Goal: Task Accomplishment & Management: Manage account settings

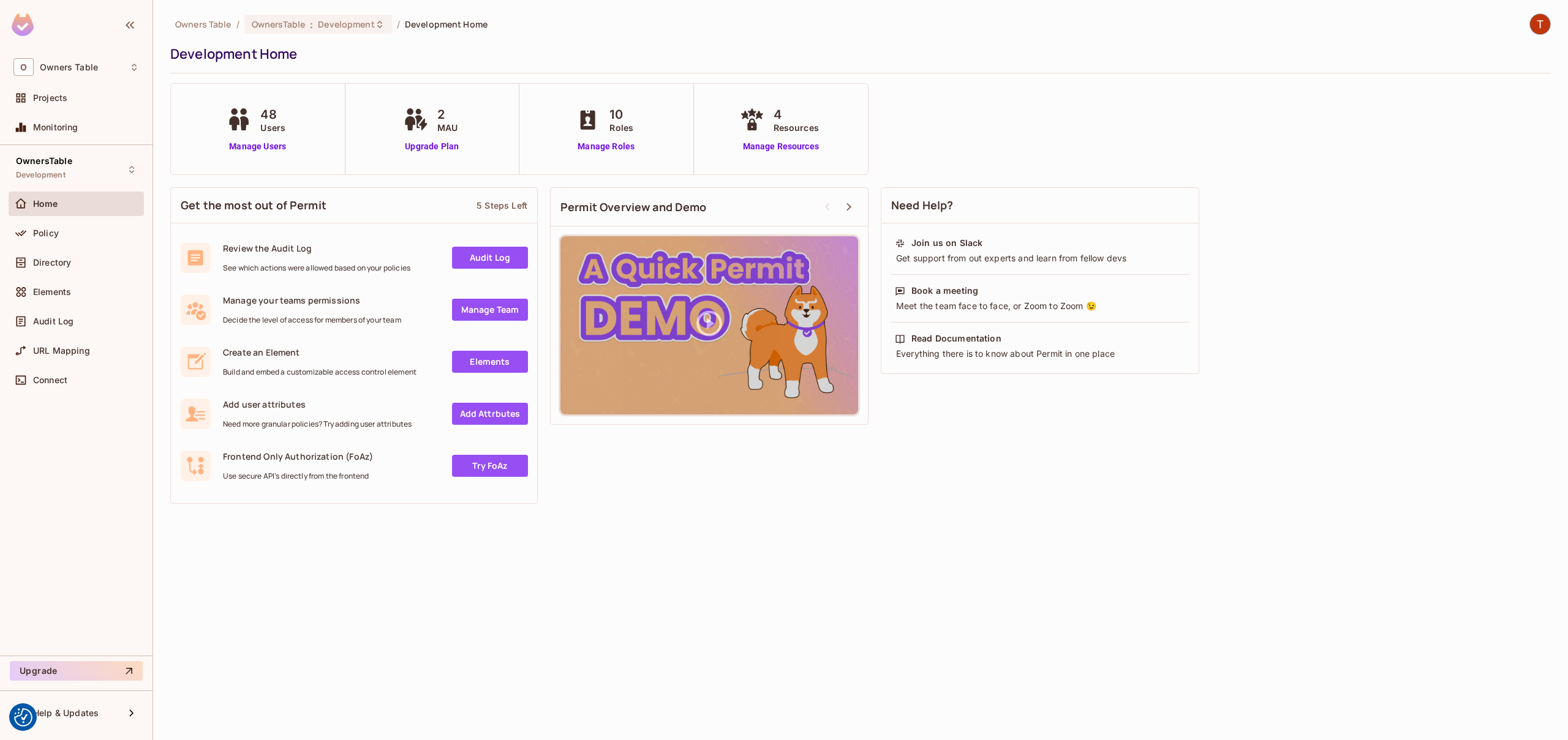
click at [1542, 28] on img at bounding box center [1540, 24] width 20 height 20
click at [1483, 129] on span "Log out" at bounding box center [1471, 133] width 30 height 11
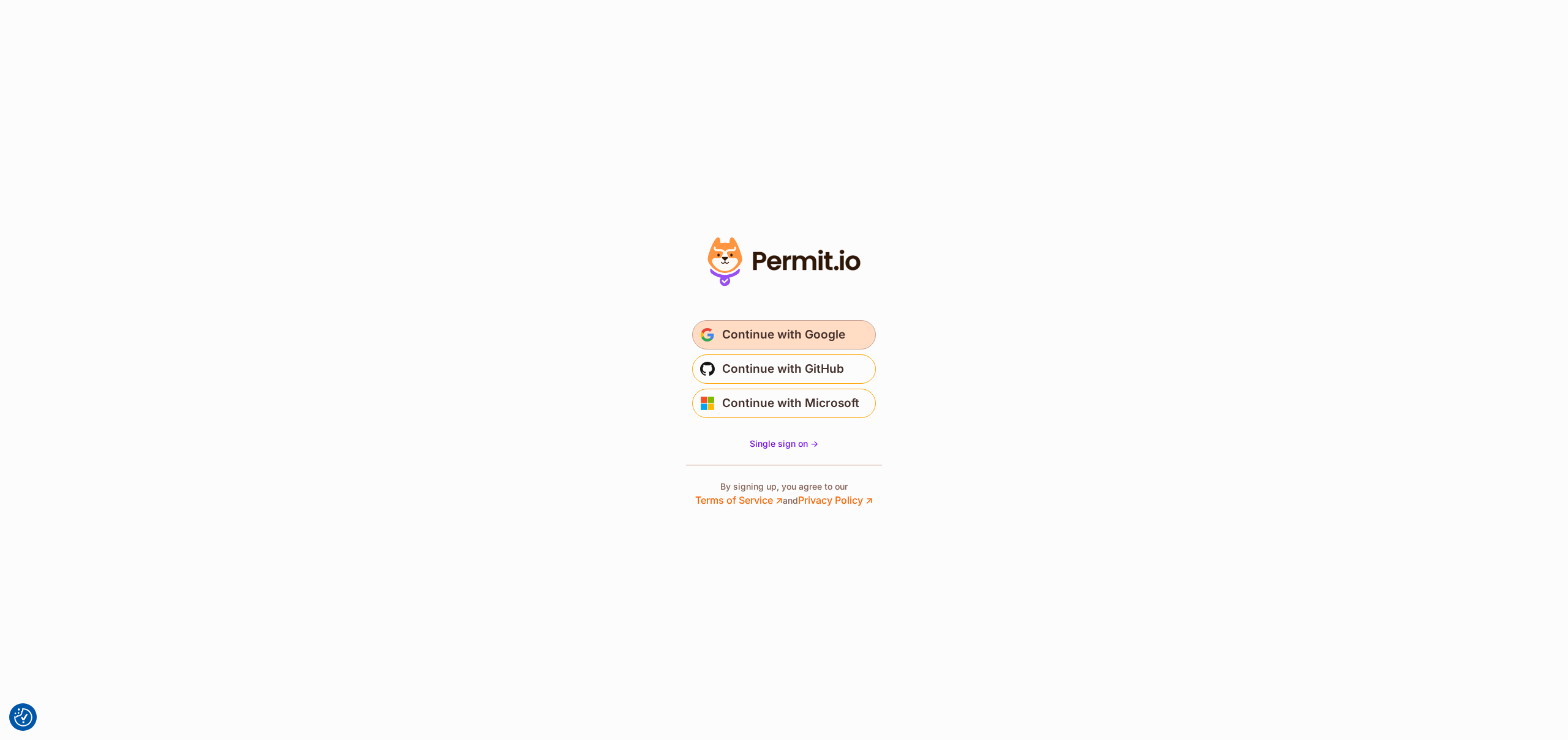
click at [785, 320] on button "Continue with Google" at bounding box center [784, 334] width 184 height 29
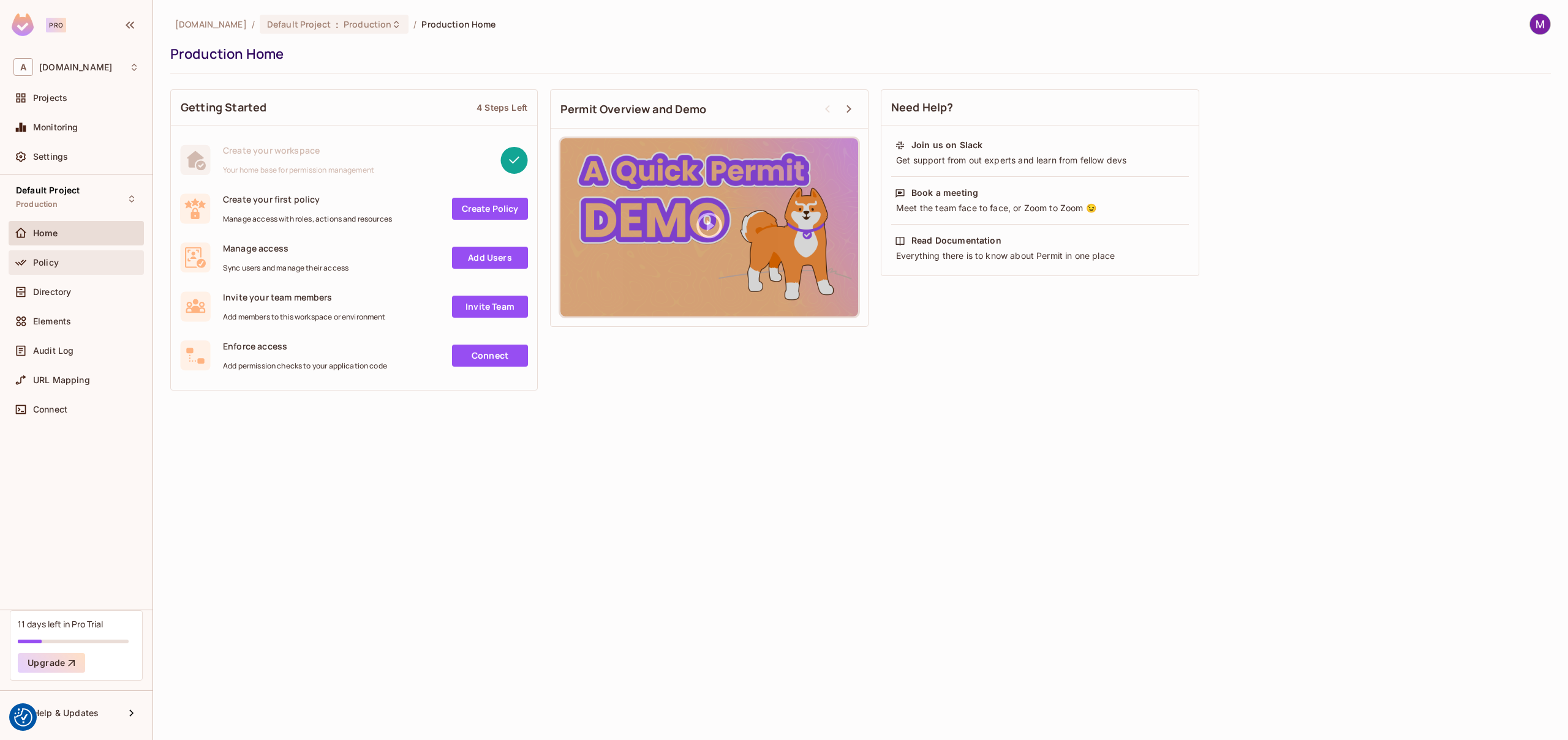
click at [69, 261] on div "Policy" at bounding box center [86, 263] width 106 height 10
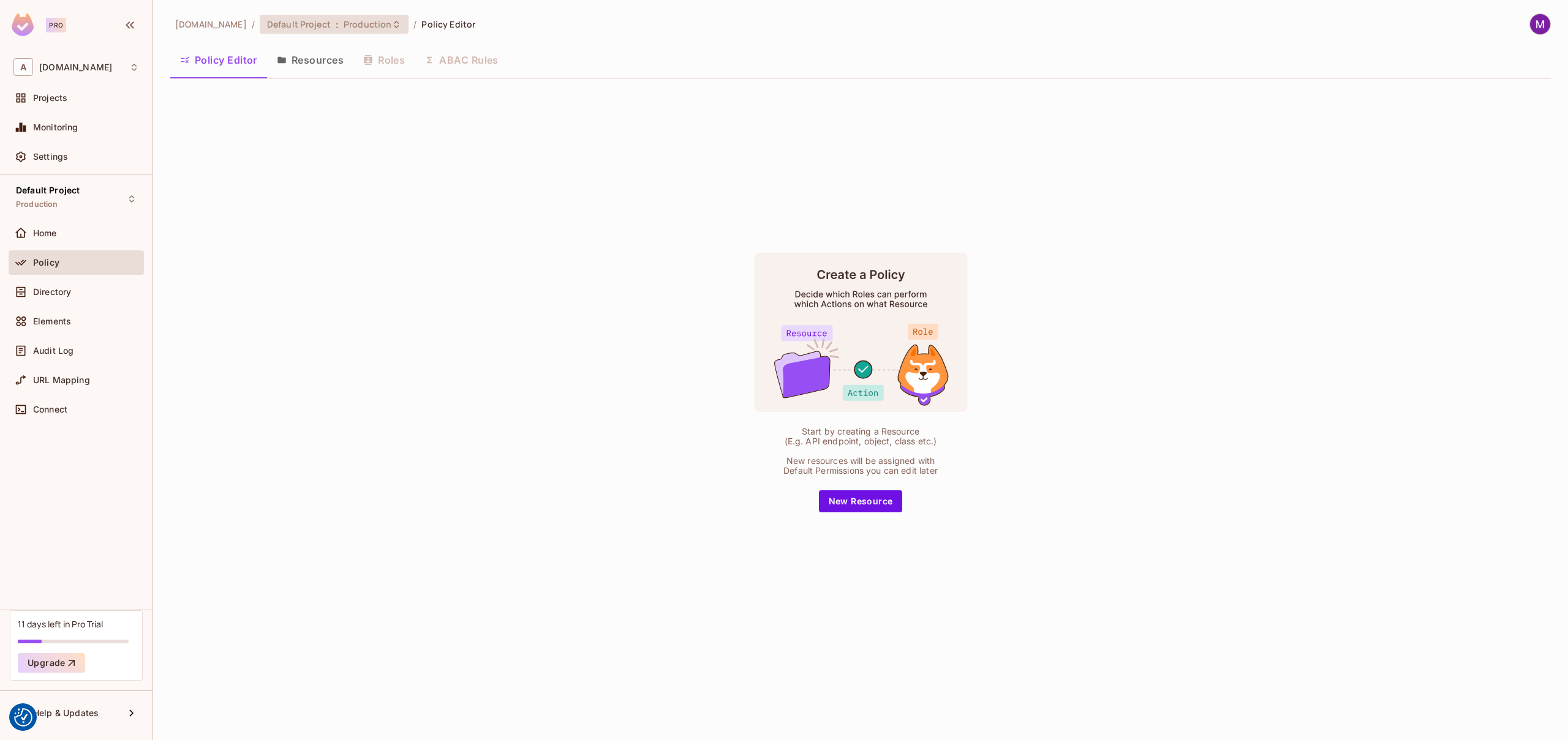
click at [344, 26] on span "Production" at bounding box center [367, 24] width 48 height 11
click at [458, 138] on div "Development" at bounding box center [494, 139] width 159 height 15
click at [65, 94] on span "Projects" at bounding box center [50, 98] width 34 height 10
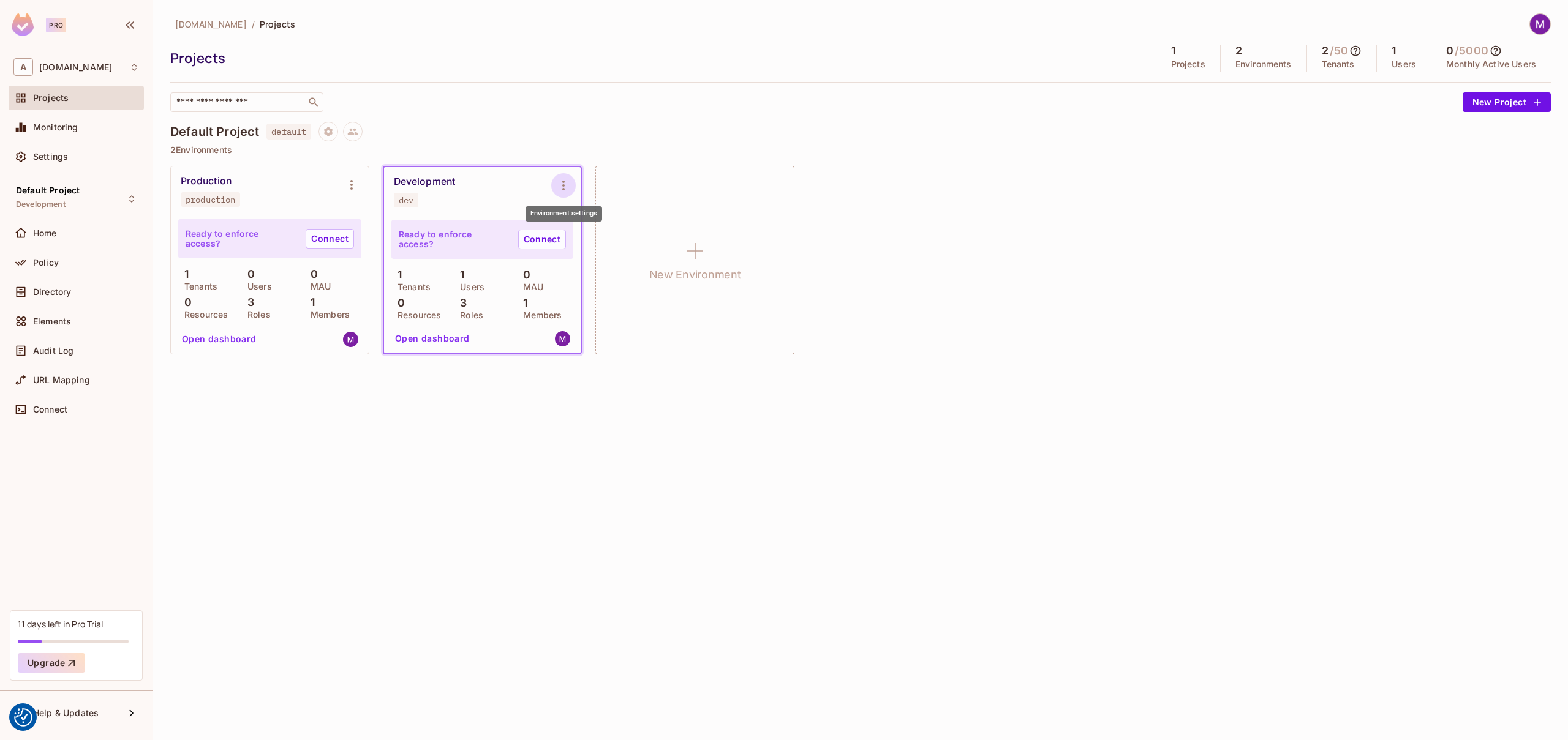
click at [561, 183] on icon "Environment settings" at bounding box center [563, 185] width 15 height 15
click at [641, 232] on div "Copy API Key" at bounding box center [626, 236] width 57 height 12
click at [470, 534] on div "allerin.nl / Projects Projects 1 Projects 2 Environments 2 / 50 Tenants 1 Users…" at bounding box center [860, 370] width 1415 height 740
click at [473, 311] on p "Roles" at bounding box center [468, 315] width 29 height 10
click at [63, 270] on div "Policy" at bounding box center [76, 263] width 135 height 24
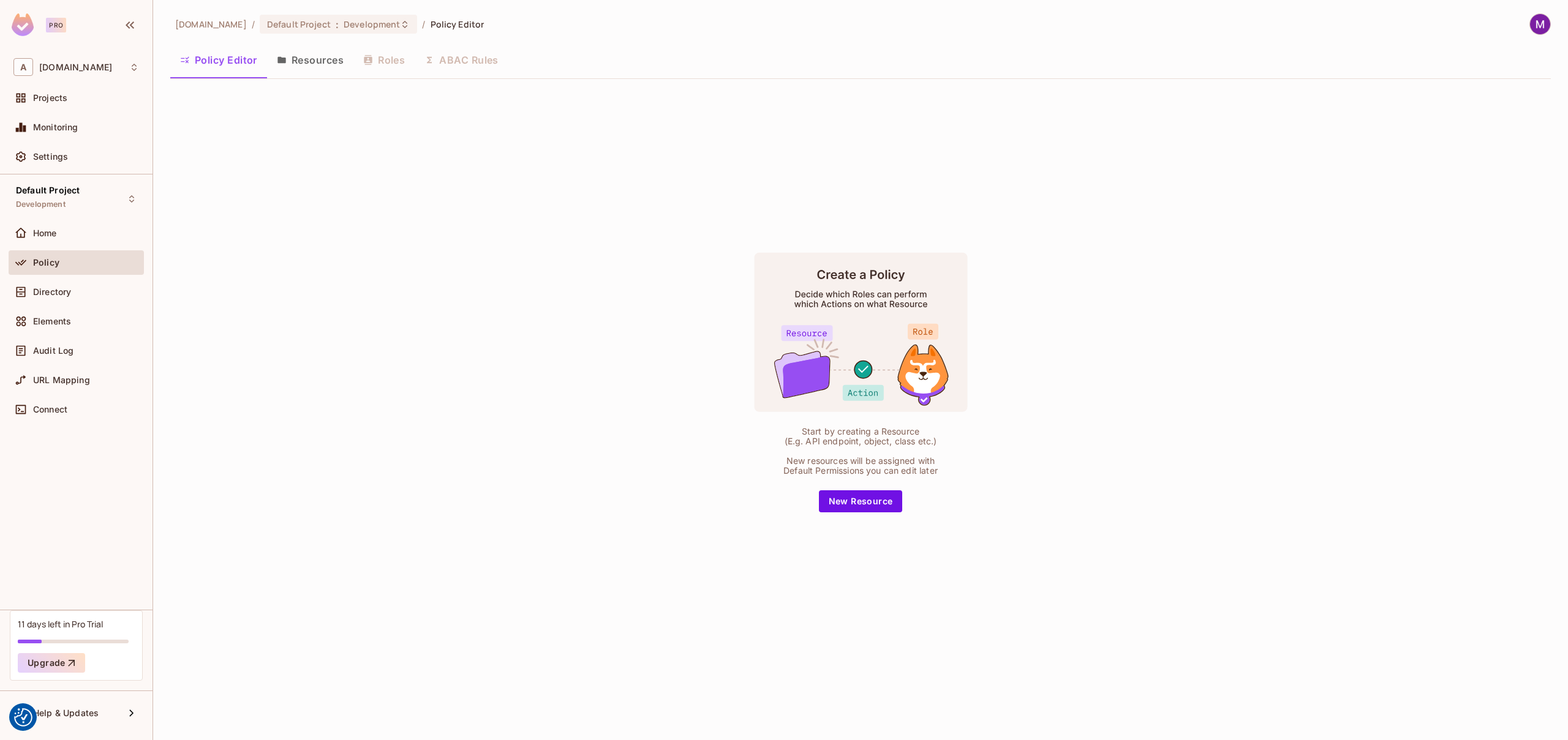
click at [315, 62] on button "Resources" at bounding box center [310, 60] width 87 height 31
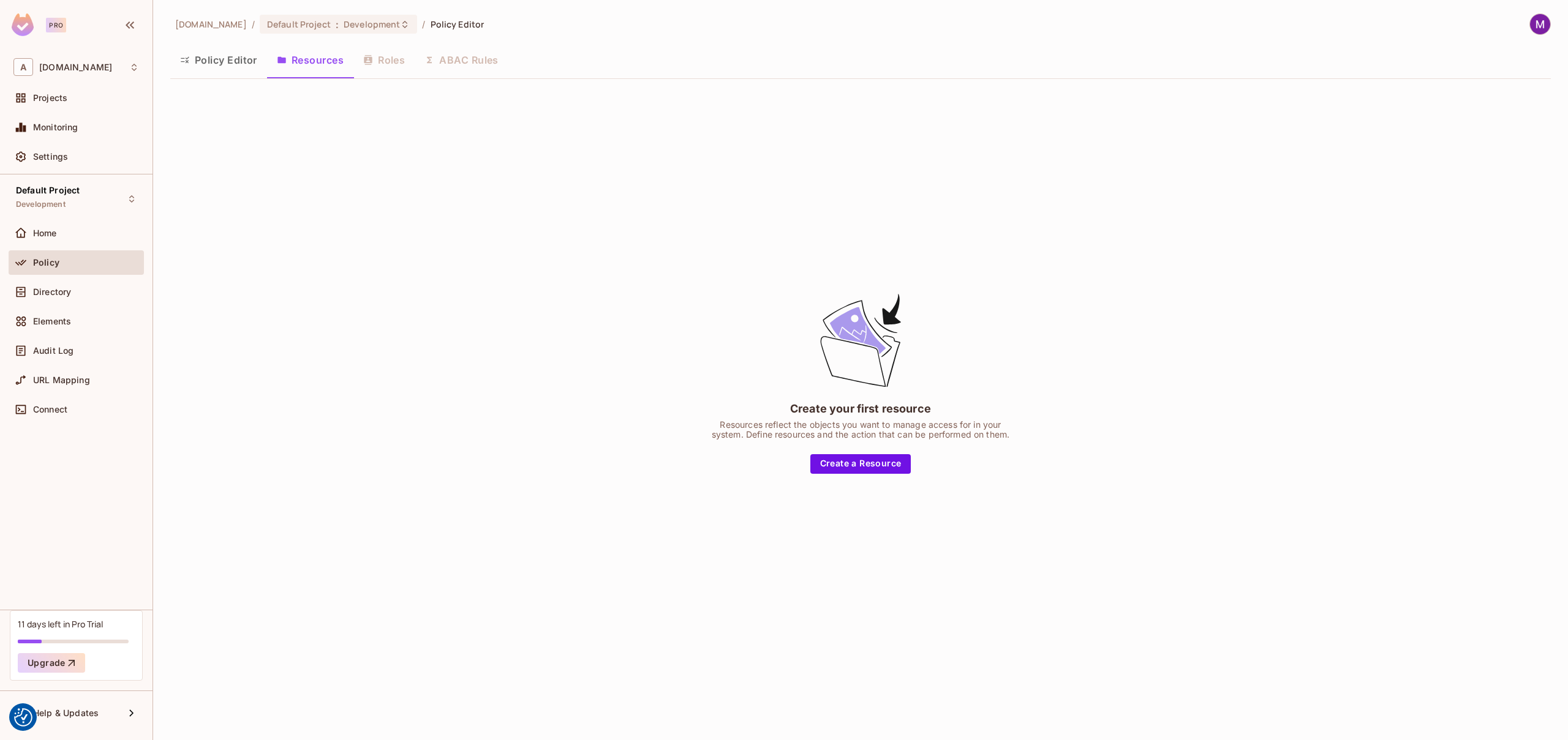
click at [377, 62] on div "Policy Editor Resources Roles ABAC Rules" at bounding box center [860, 60] width 1380 height 31
click at [87, 95] on div "Projects" at bounding box center [86, 98] width 106 height 10
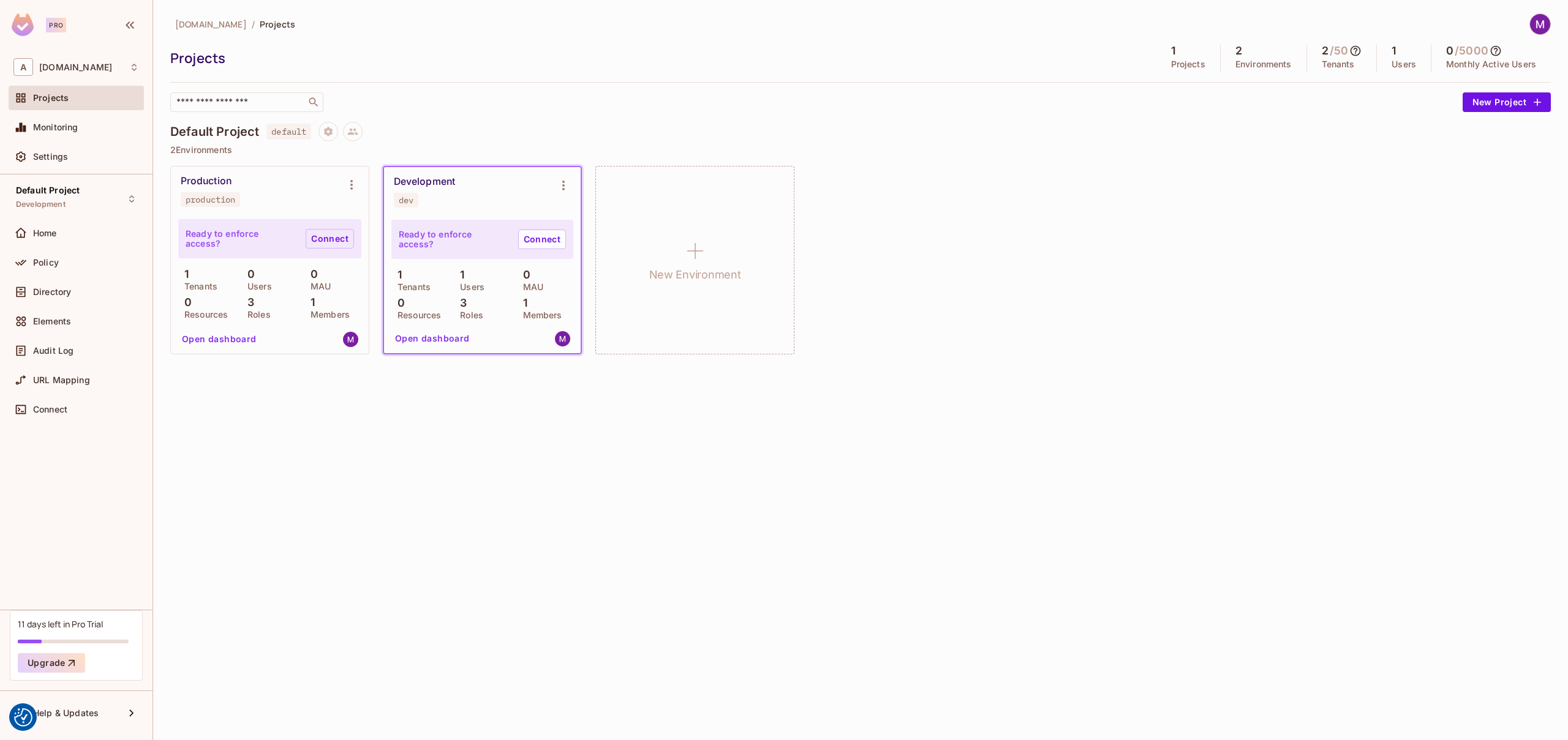
click at [328, 238] on link "Connect" at bounding box center [330, 239] width 48 height 20
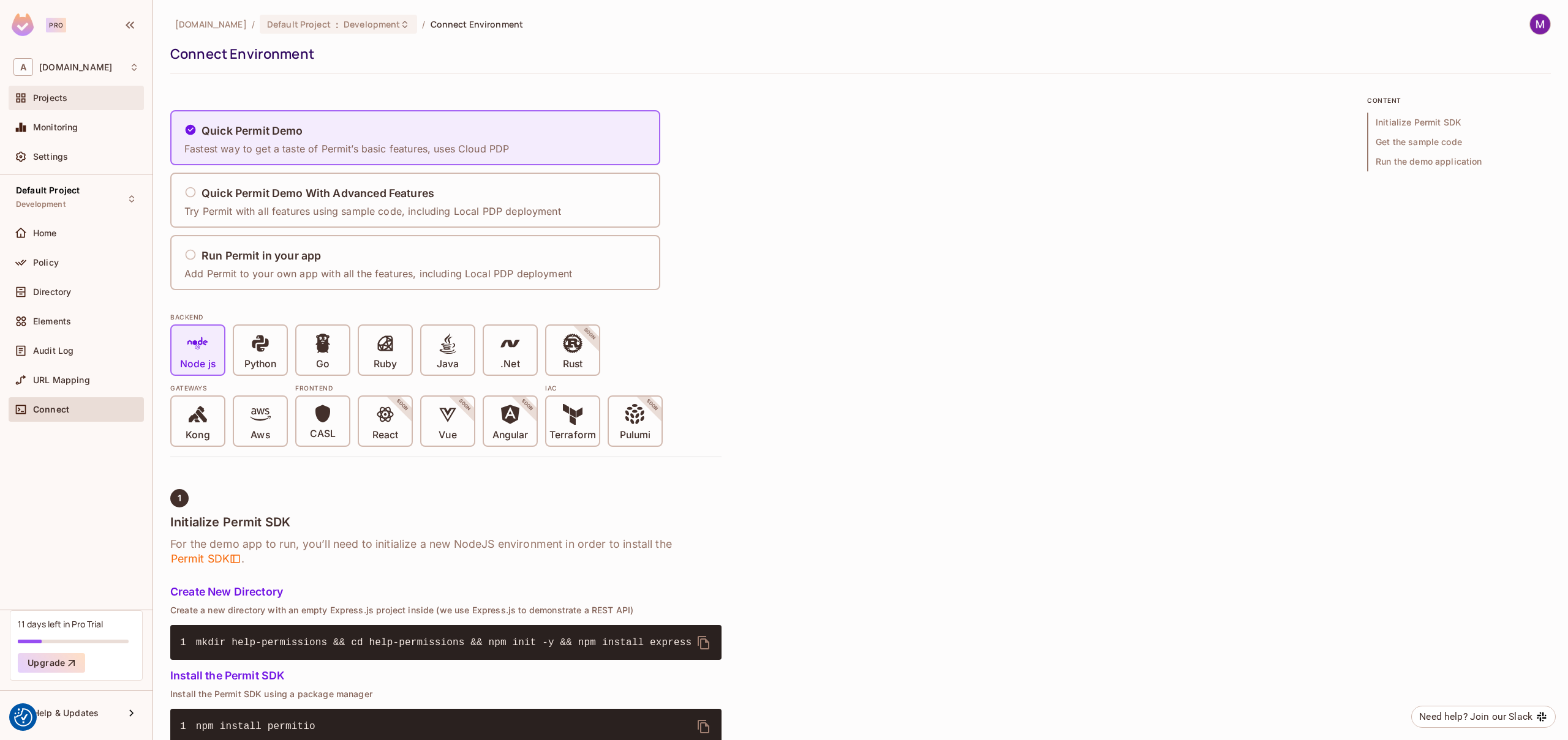
click at [68, 105] on div "Projects" at bounding box center [76, 98] width 135 height 24
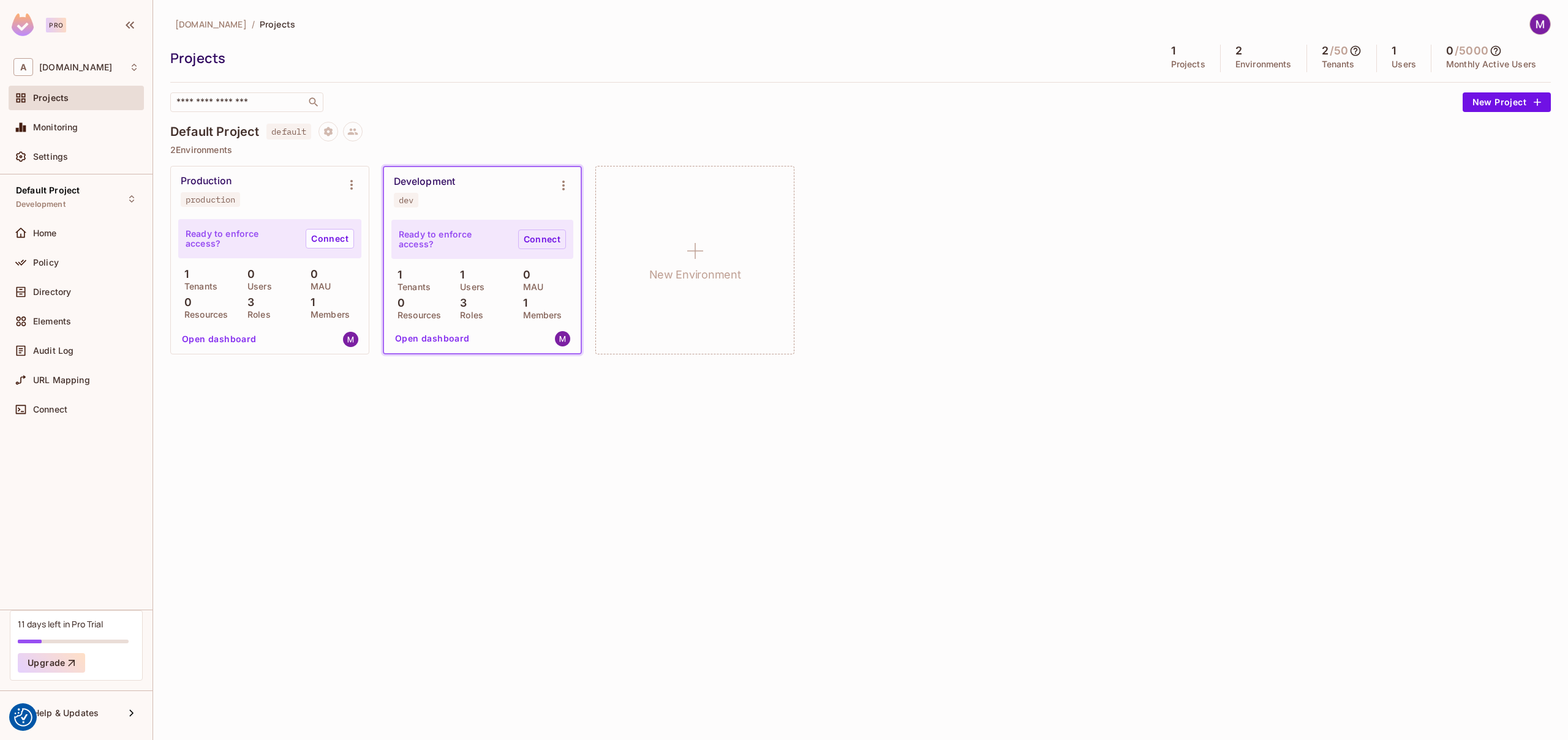
click at [544, 241] on link "Connect" at bounding box center [541, 239] width 48 height 20
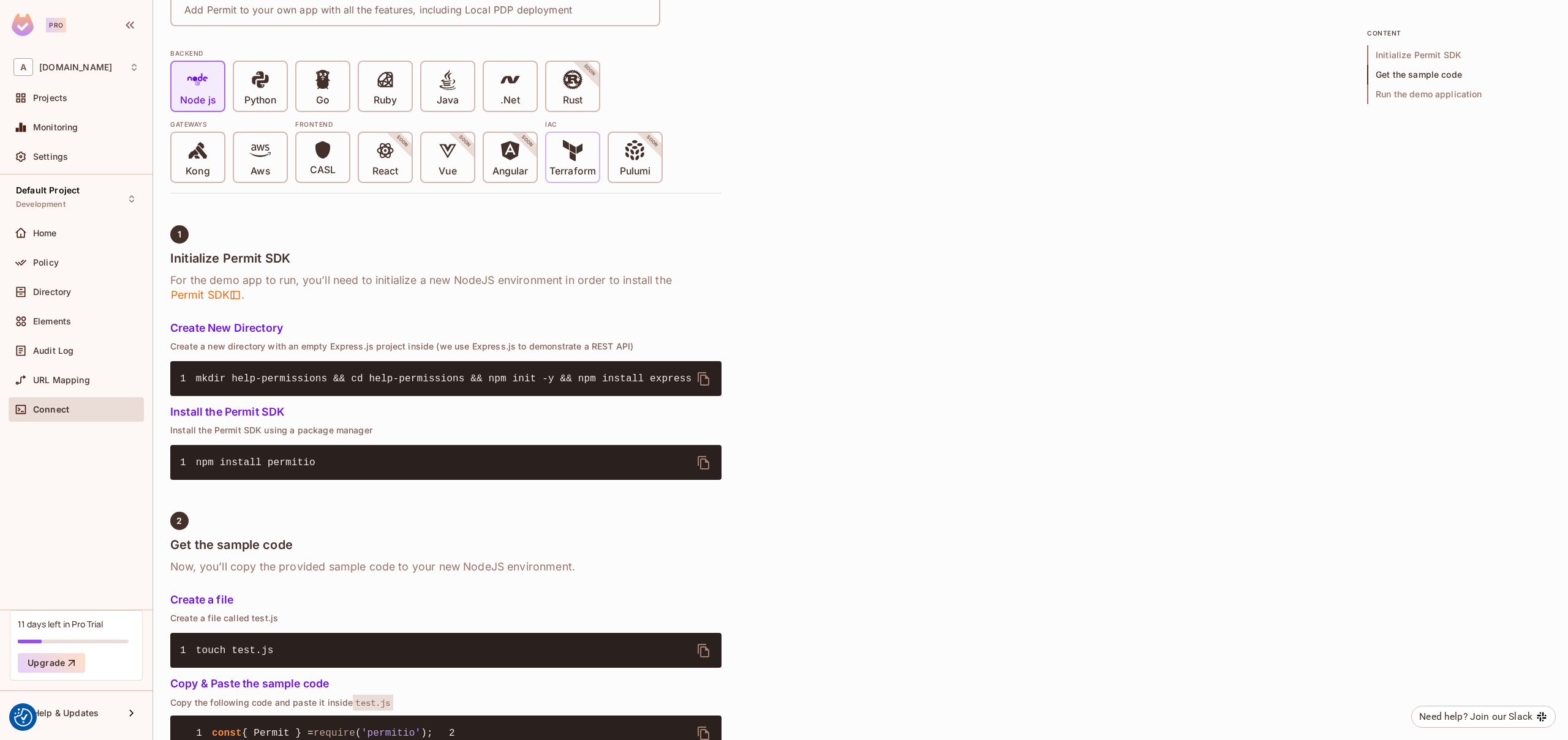
scroll to position [236, 0]
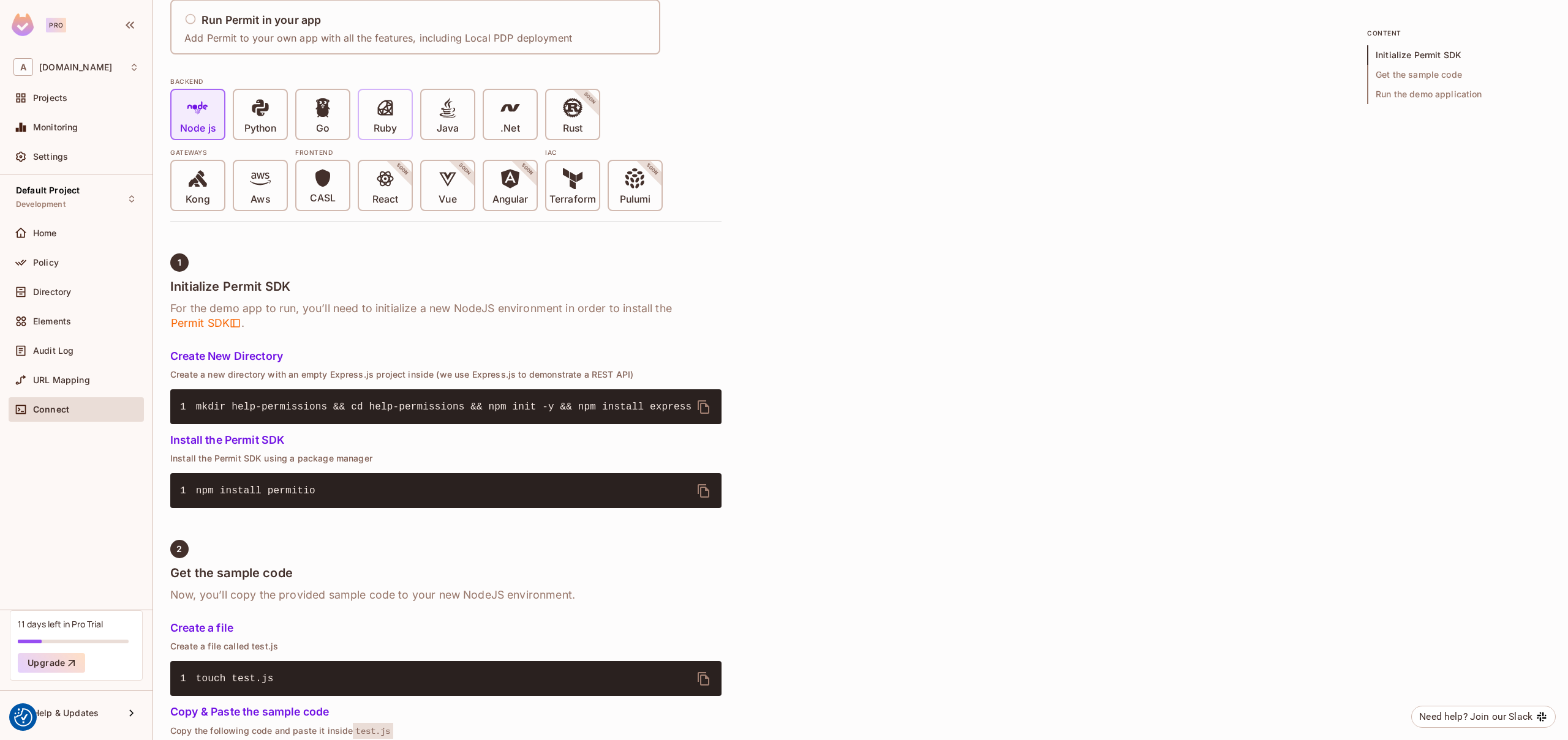
click at [382, 104] on icon at bounding box center [385, 107] width 21 height 21
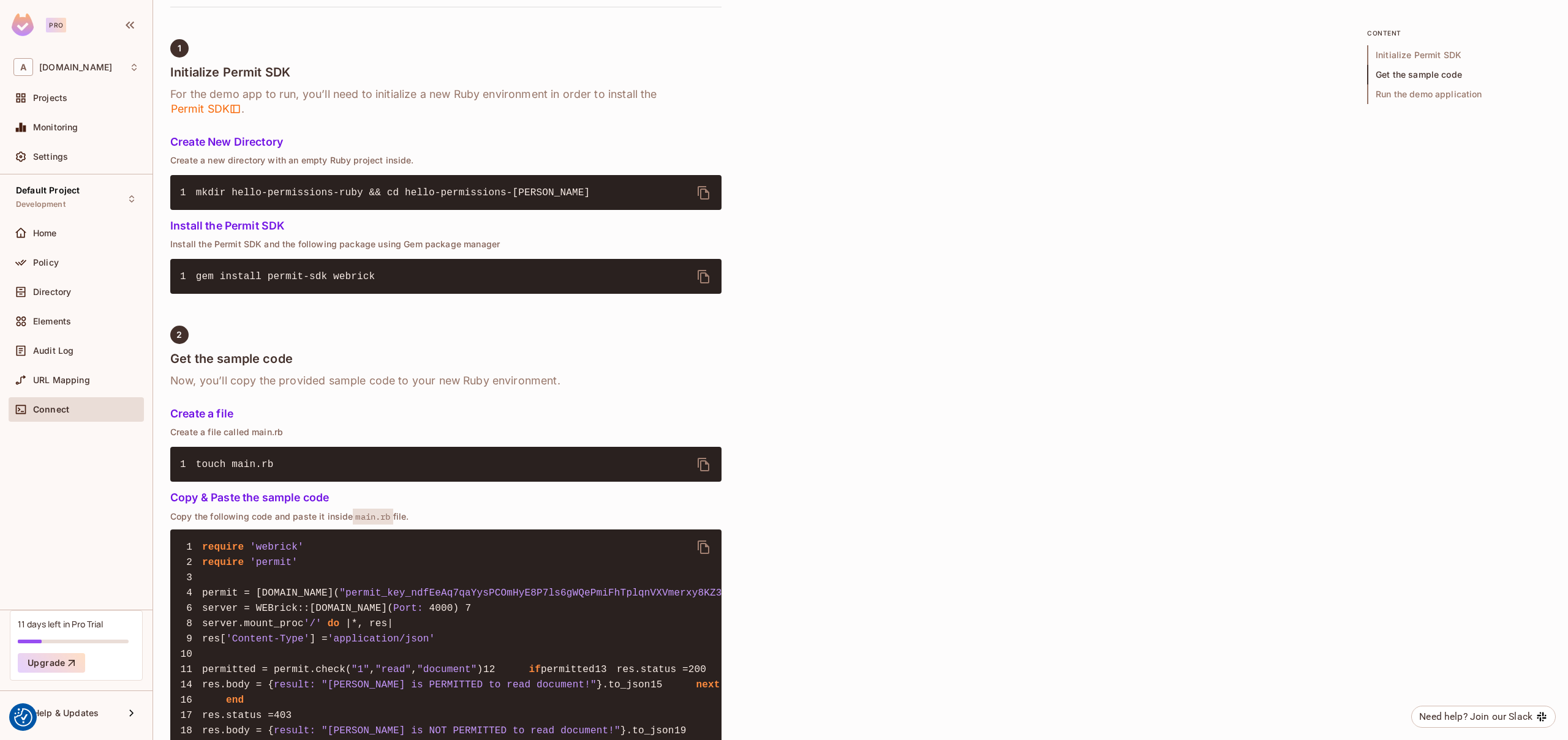
scroll to position [452, 0]
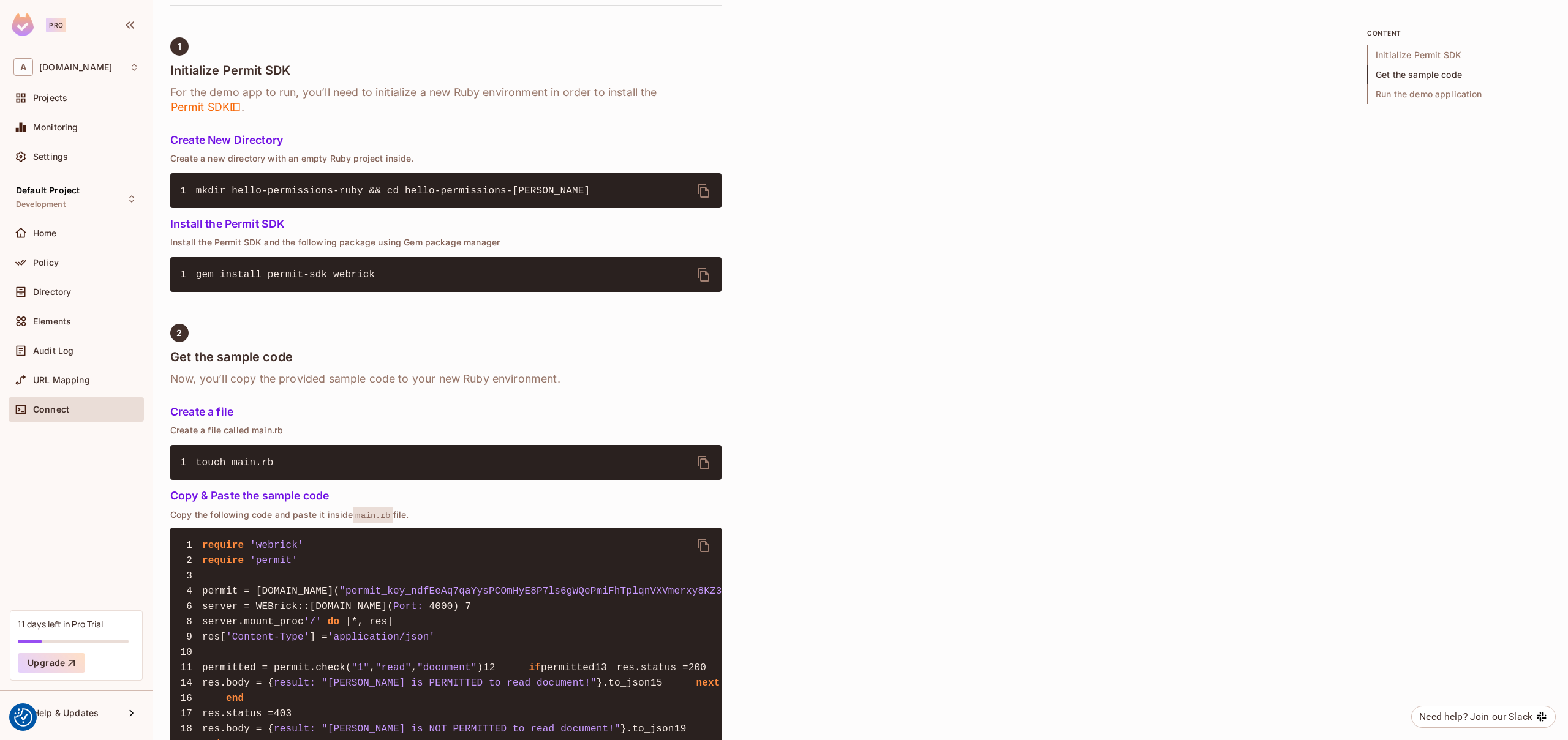
click at [286, 275] on span "gem install permit-sdk webrick" at bounding box center [286, 275] width 180 height 11
drag, startPoint x: 286, startPoint y: 275, endPoint x: 313, endPoint y: 274, distance: 27.0
click at [313, 274] on span "gem install permit-sdk webrick" at bounding box center [286, 275] width 180 height 11
copy span "permit-sdk"
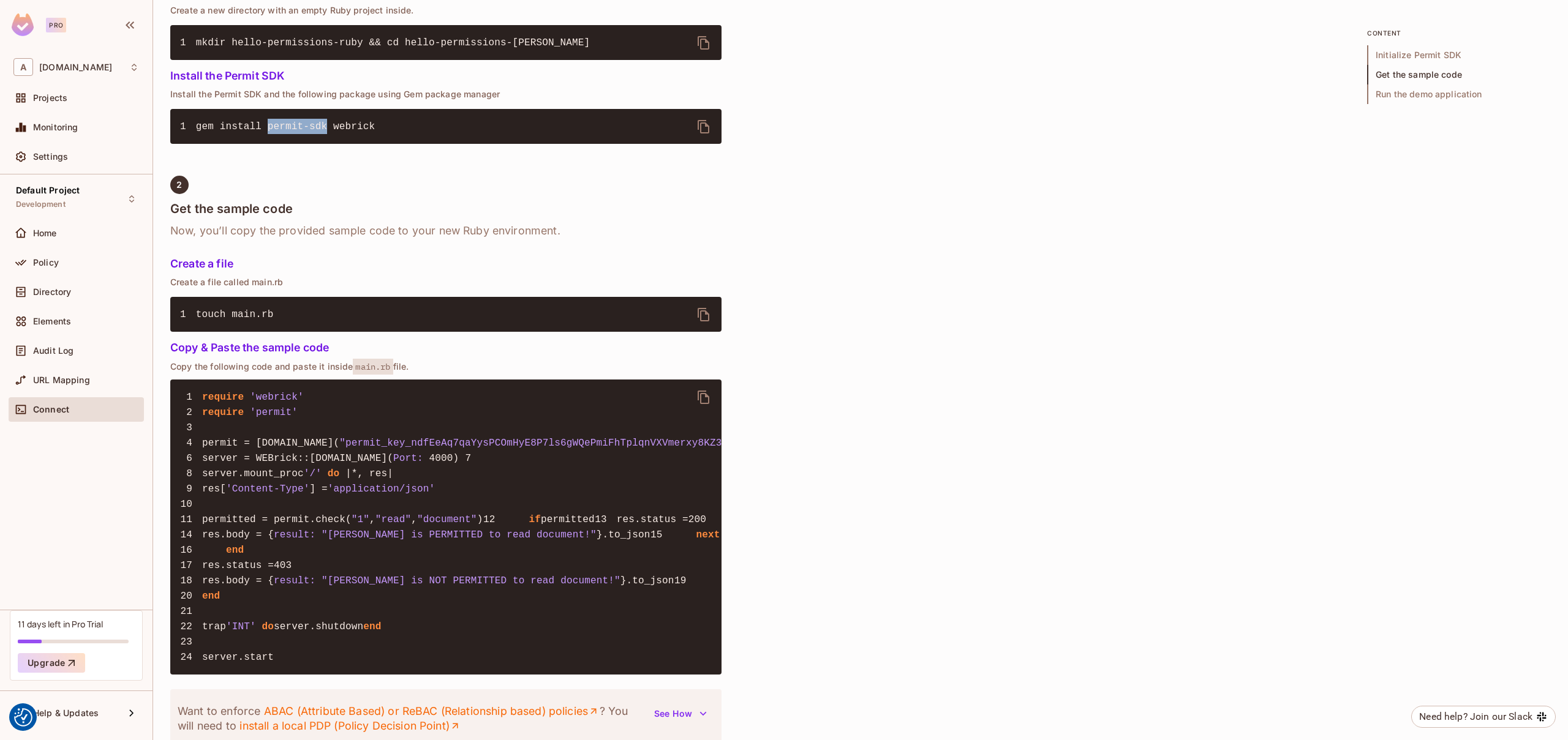
scroll to position [706, 0]
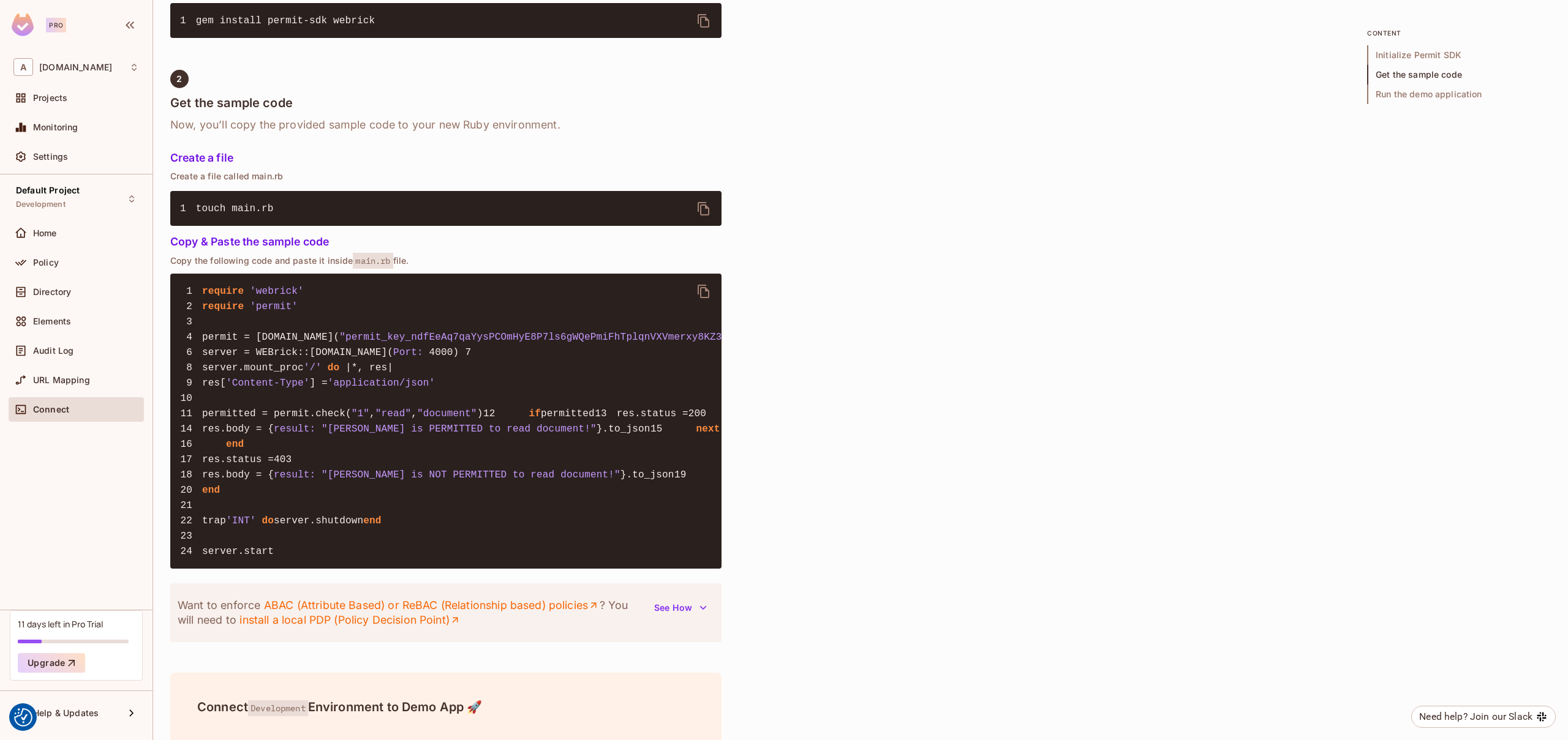
click at [264, 333] on span "permit = Permit.new(" at bounding box center [270, 337] width 137 height 11
drag, startPoint x: 264, startPoint y: 333, endPoint x: 298, endPoint y: 333, distance: 34.0
click at [298, 333] on span "permit = Permit.new(" at bounding box center [270, 337] width 137 height 11
copy span "Permit.new"
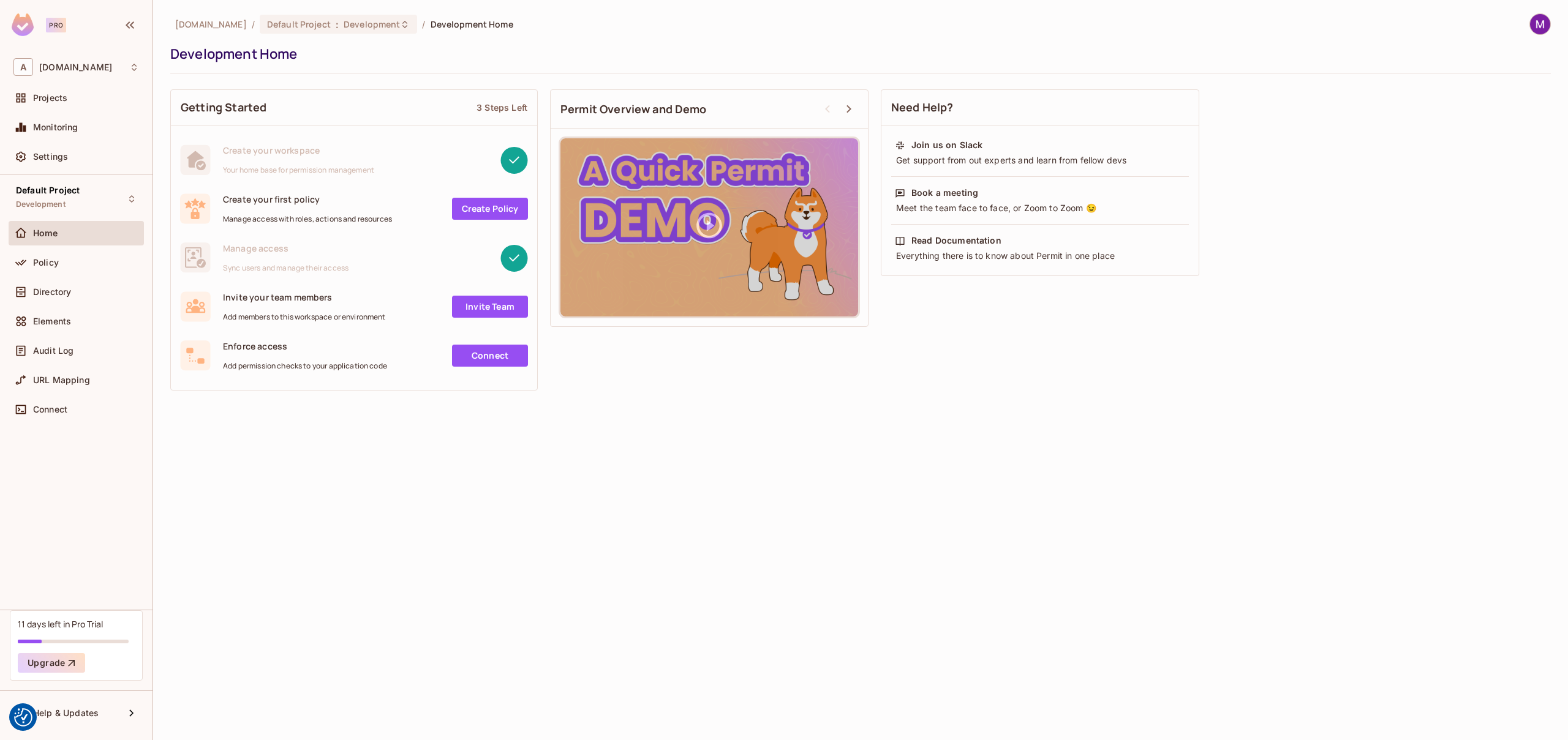
click at [1533, 21] on img at bounding box center [1540, 24] width 20 height 20
click at [894, 450] on div at bounding box center [784, 370] width 1568 height 740
click at [91, 253] on div "Policy" at bounding box center [76, 263] width 135 height 24
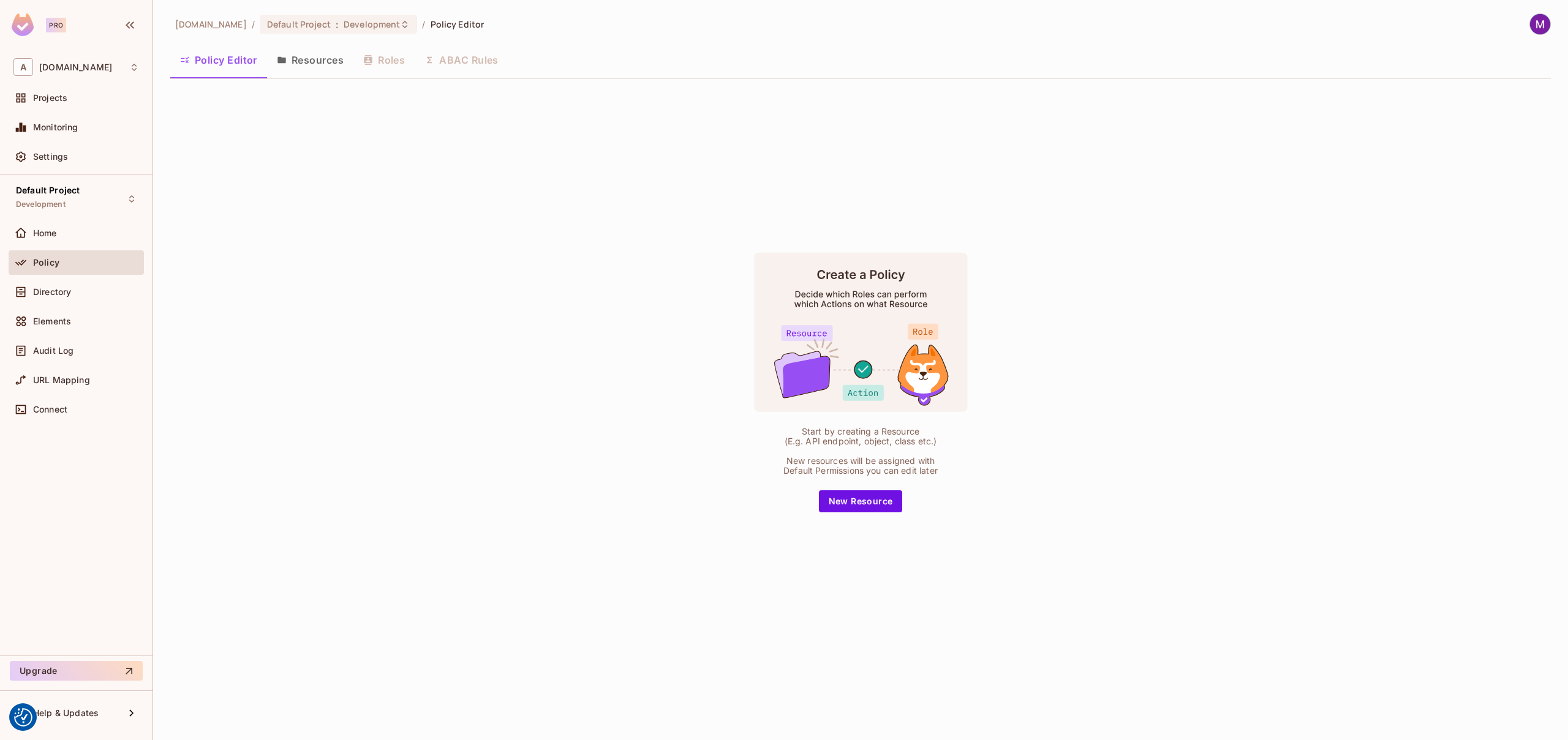
click at [326, 65] on button "Resources" at bounding box center [310, 60] width 87 height 31
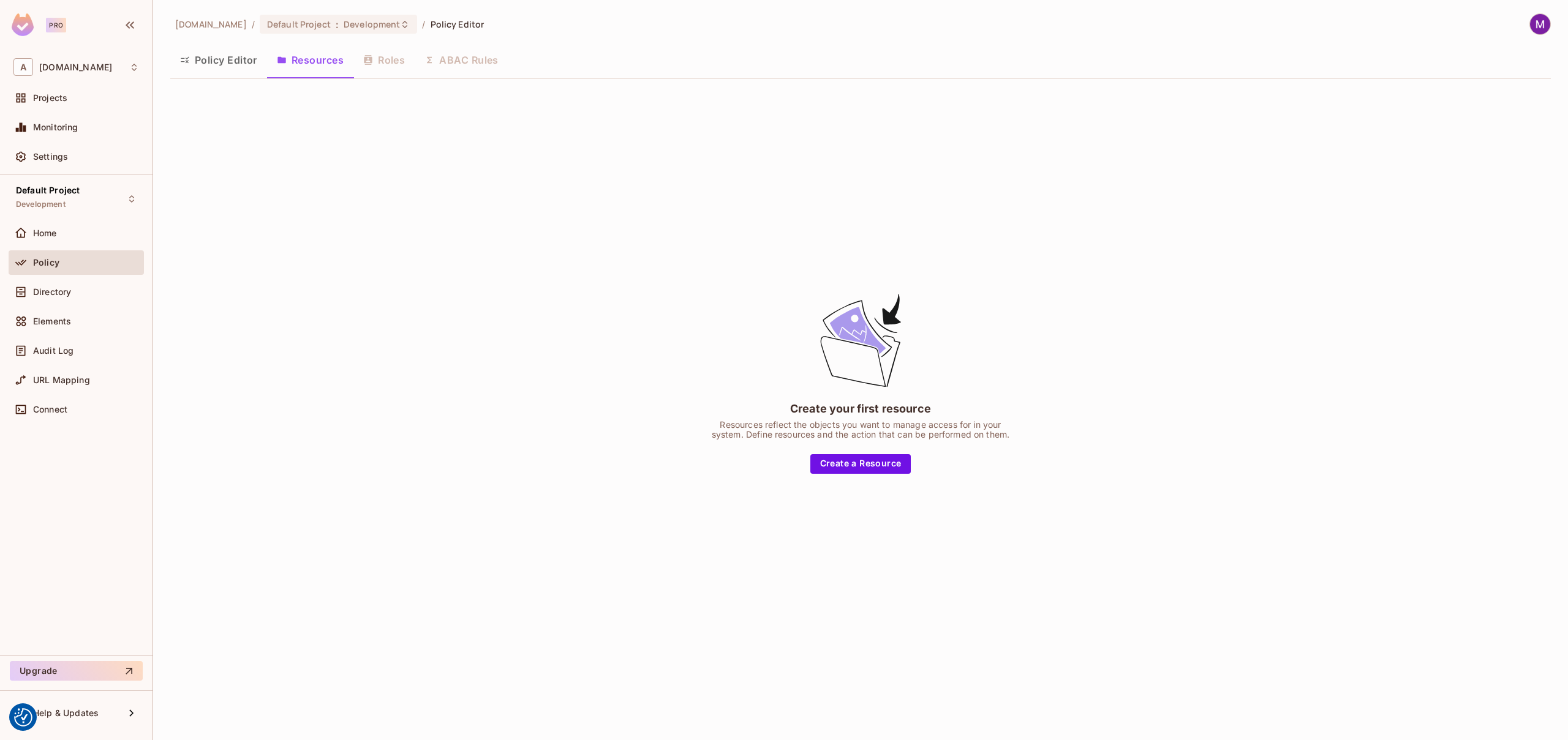
click at [386, 65] on div "Policy Editor Resources Roles ABAC Rules" at bounding box center [860, 60] width 1380 height 31
click at [344, 24] on span "Development" at bounding box center [372, 24] width 56 height 11
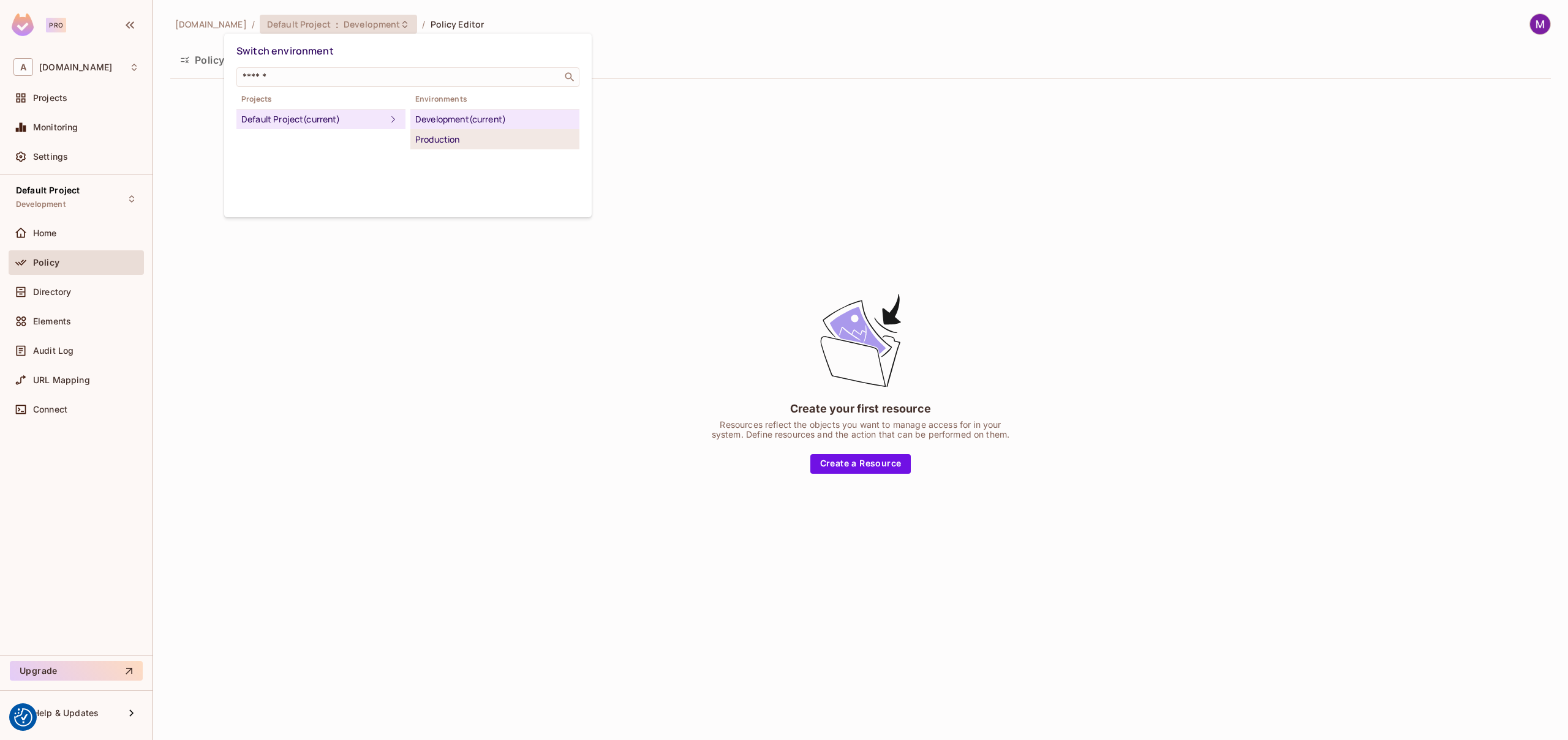
click at [447, 138] on div "Production" at bounding box center [494, 139] width 159 height 15
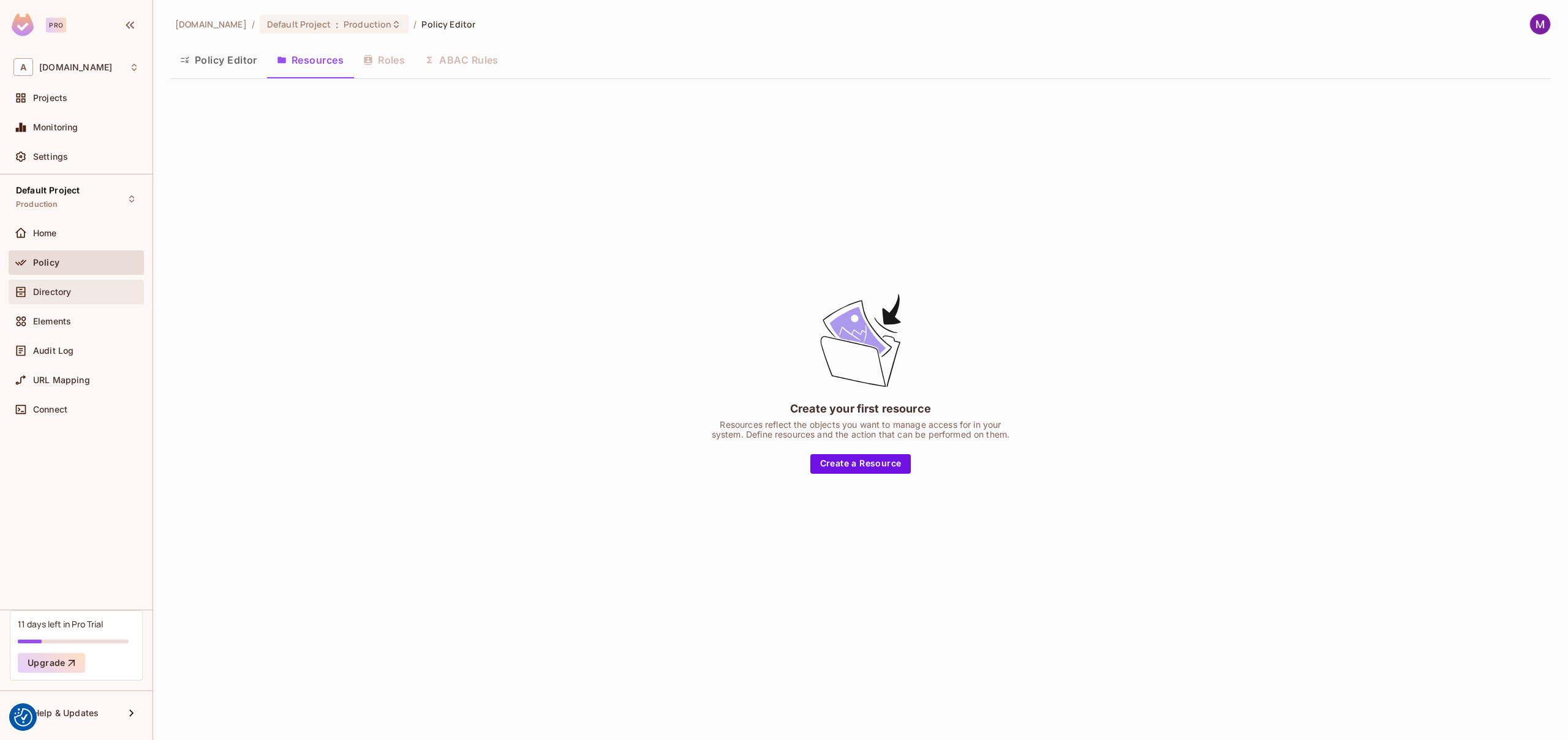
click at [75, 293] on div "Directory" at bounding box center [86, 292] width 106 height 10
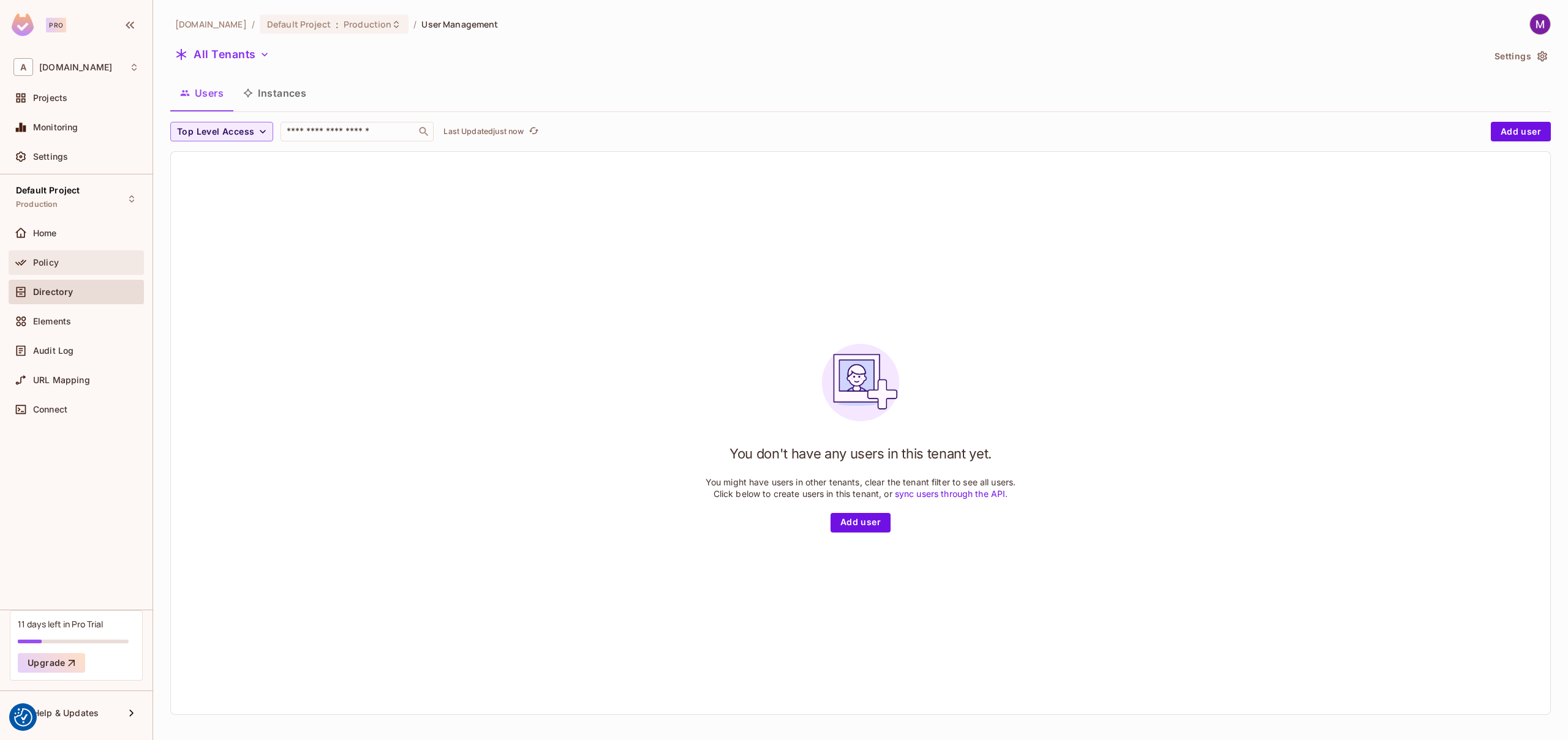
click at [73, 258] on div "Policy" at bounding box center [86, 263] width 106 height 10
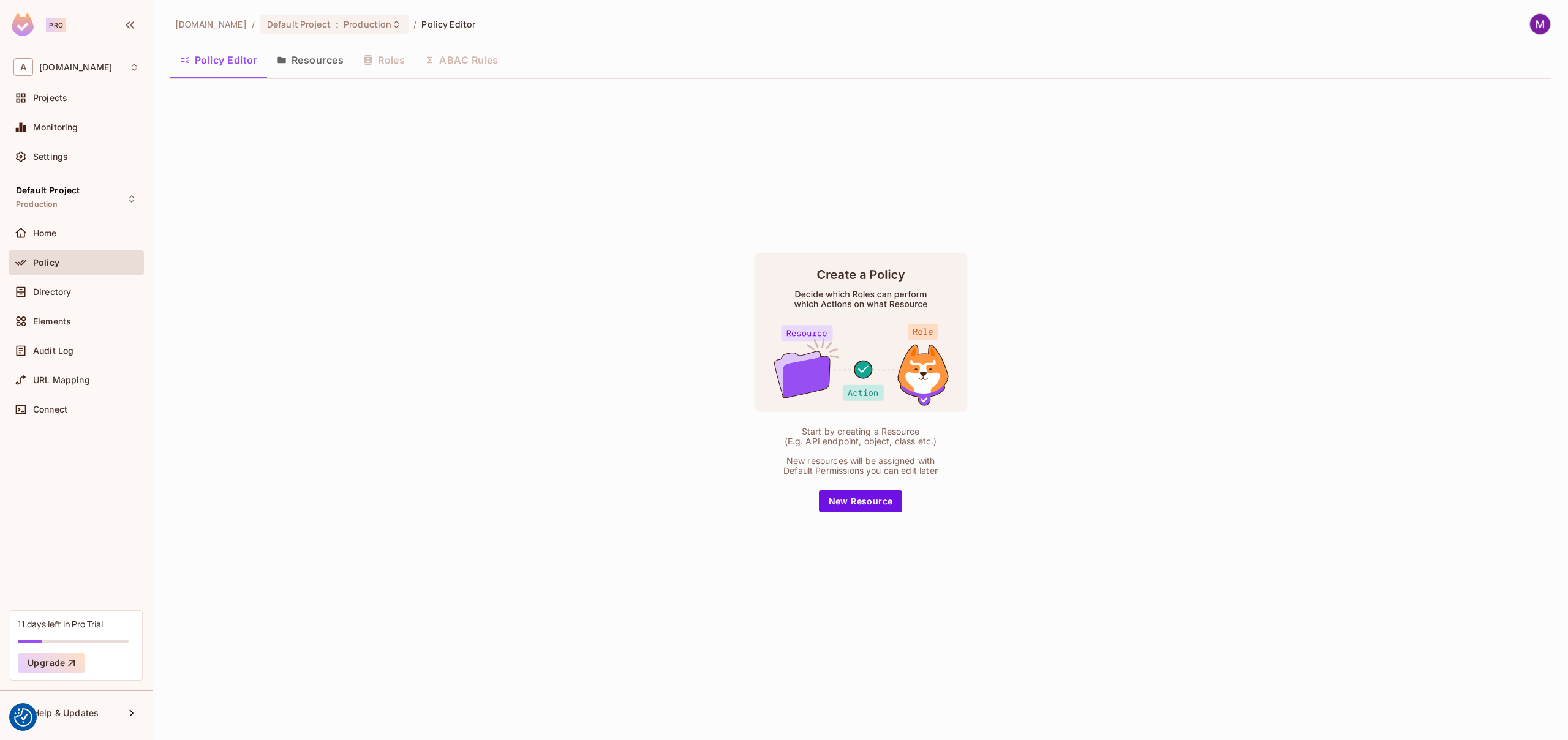
click at [306, 65] on button "Resources" at bounding box center [310, 60] width 87 height 31
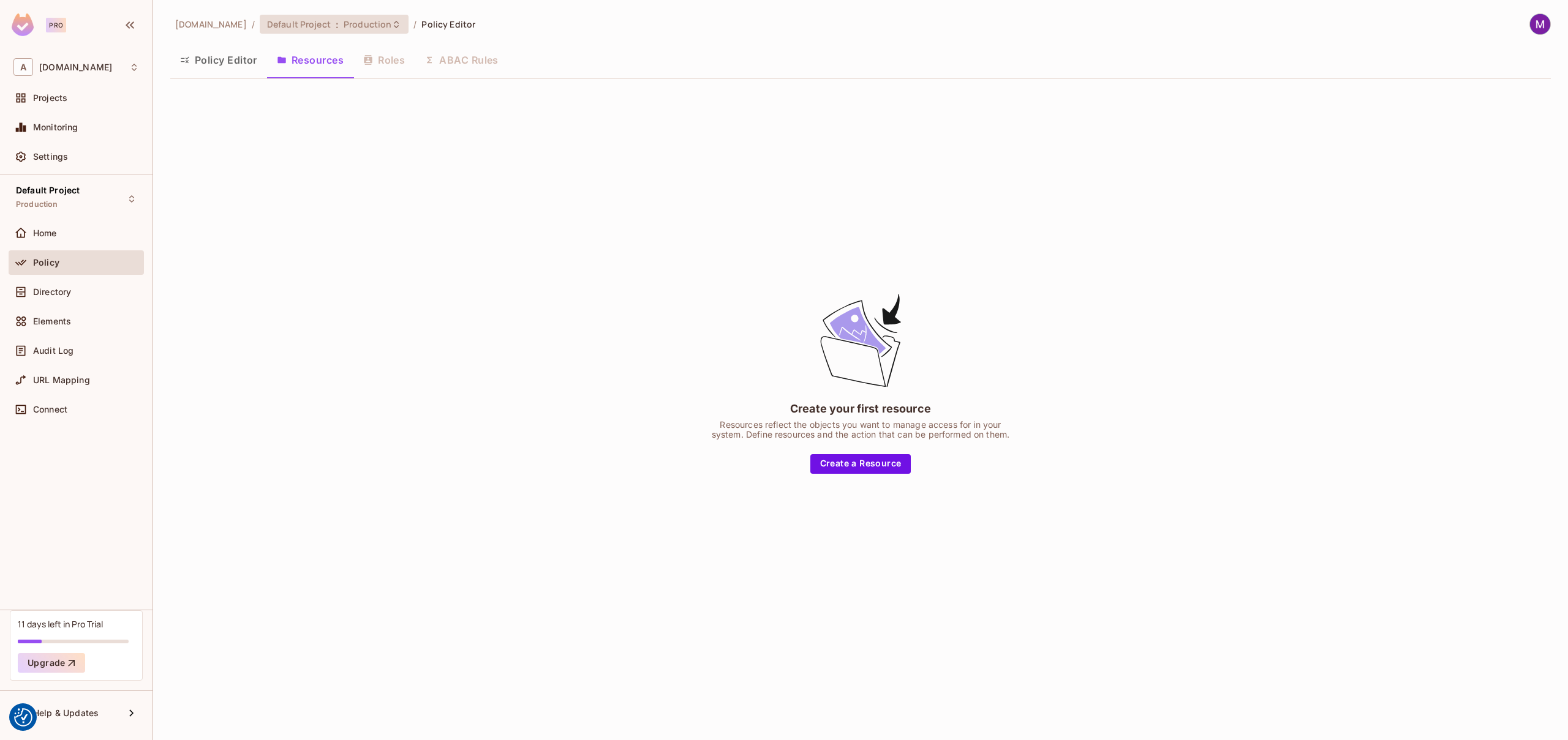
click at [344, 25] on span "Production" at bounding box center [367, 24] width 48 height 11
click at [441, 137] on div "Development" at bounding box center [494, 139] width 159 height 15
click at [74, 95] on div "Projects" at bounding box center [86, 98] width 106 height 10
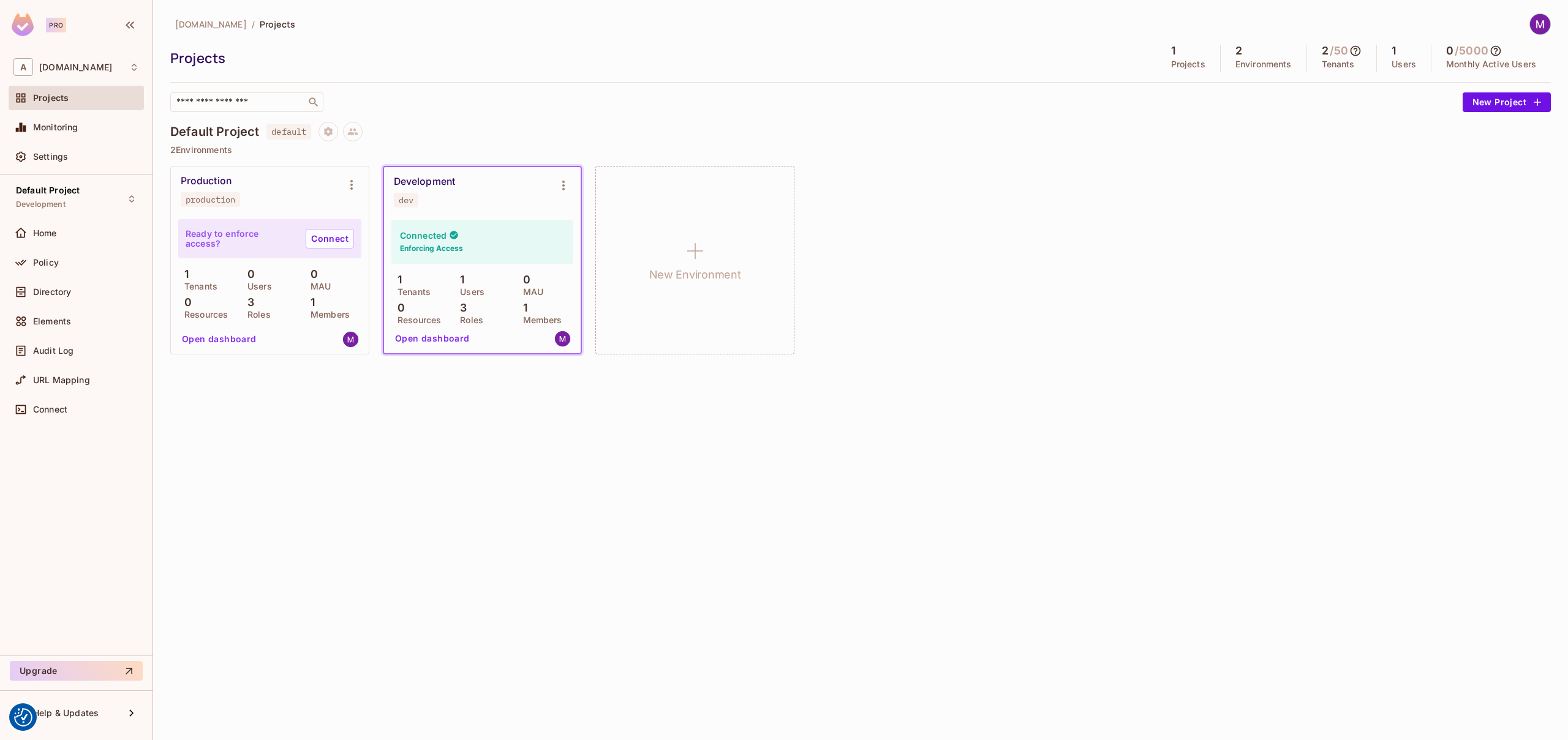
click at [450, 334] on button "Open dashboard" at bounding box center [432, 339] width 85 height 20
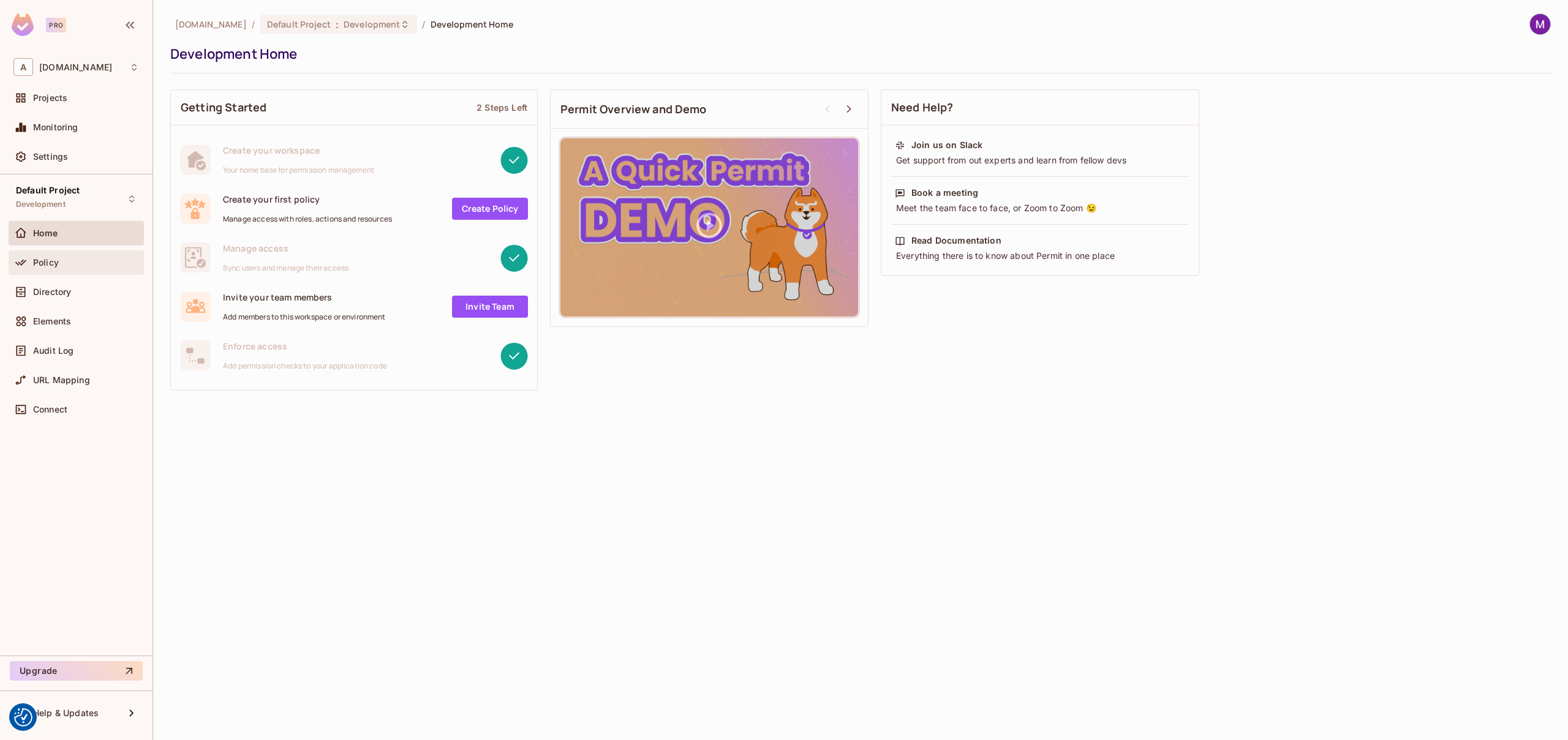
click at [85, 265] on div "Policy" at bounding box center [86, 263] width 106 height 10
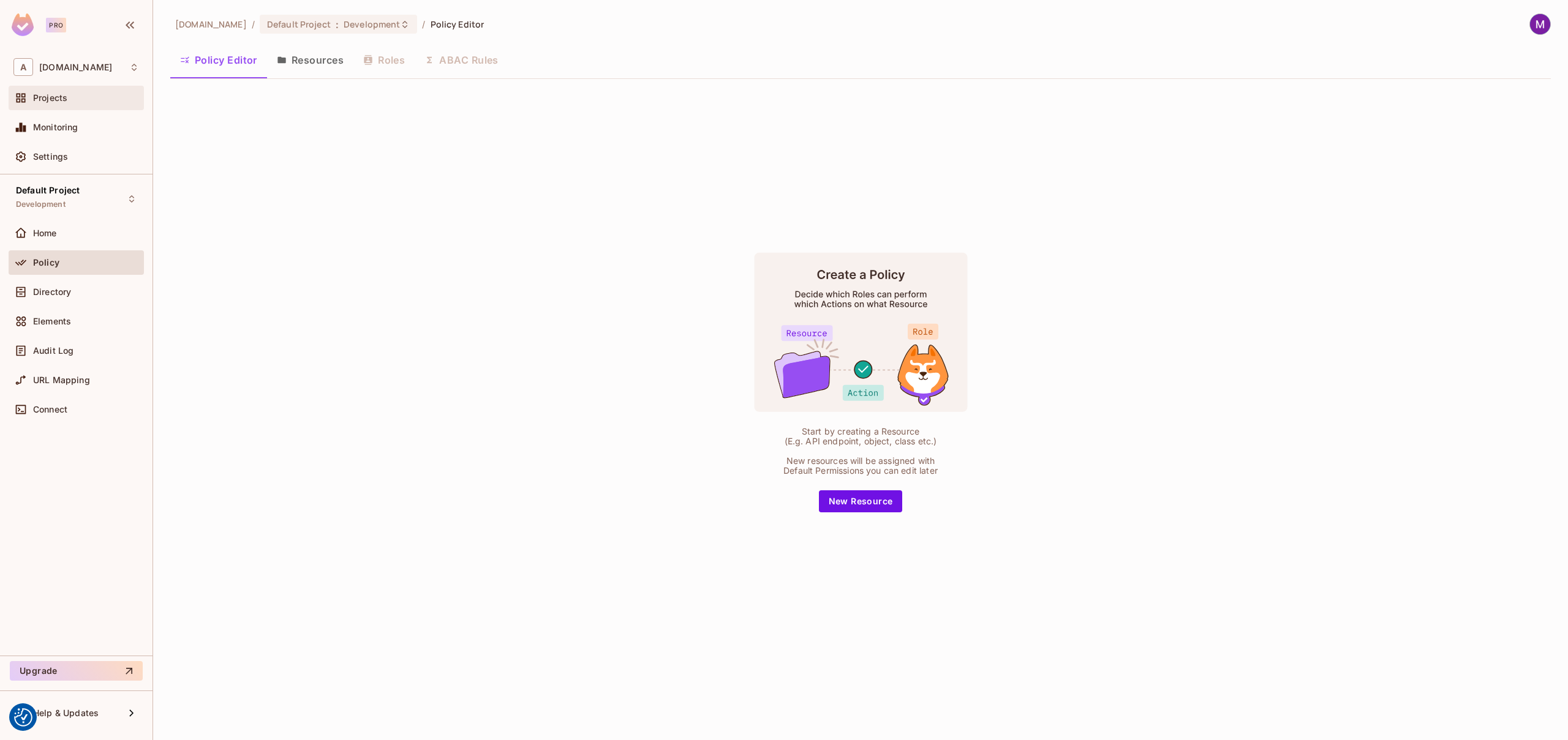
click at [95, 94] on div "Projects" at bounding box center [86, 98] width 106 height 10
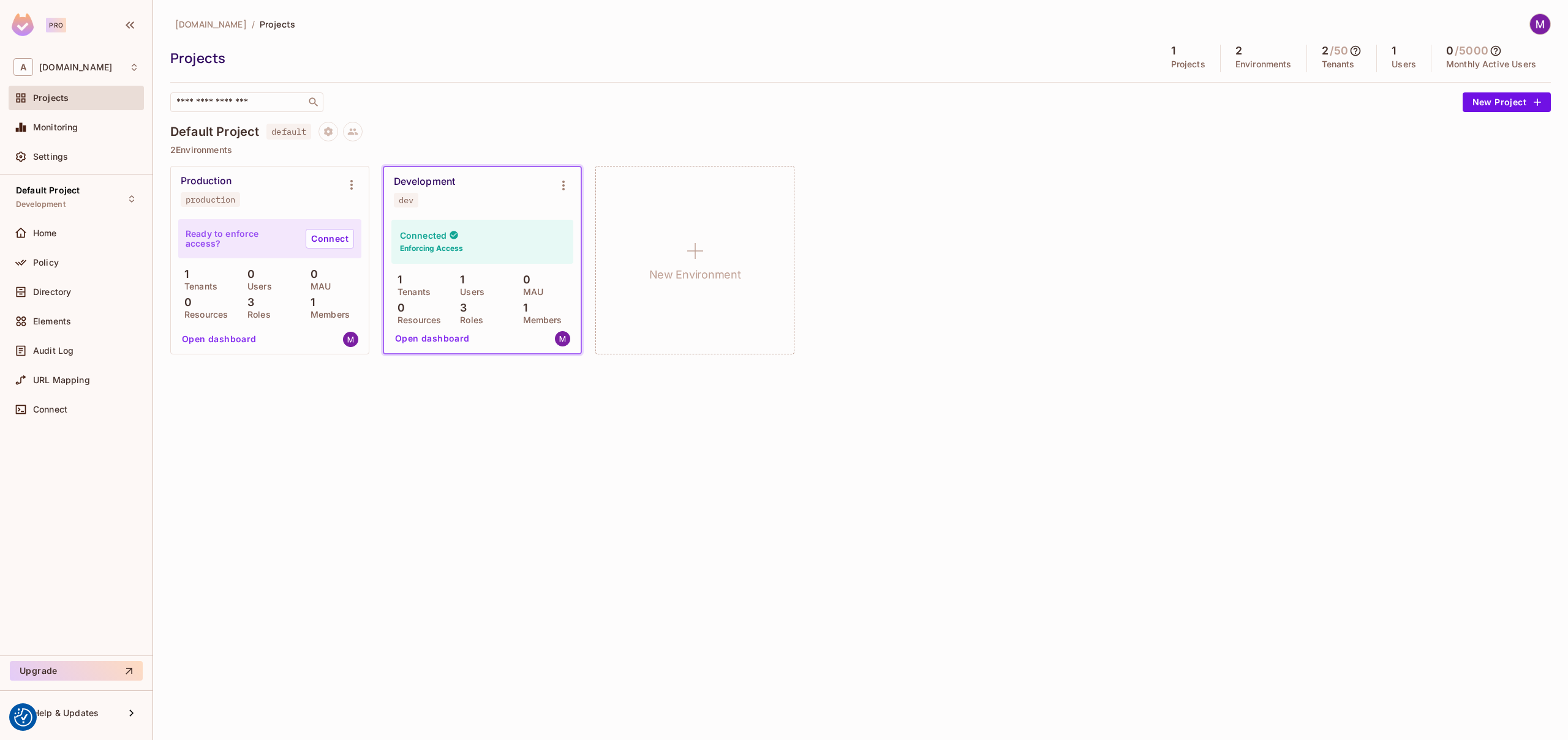
click at [484, 242] on div "Connected Enforcing Access" at bounding box center [482, 241] width 182 height 44
click at [558, 187] on icon "Environment settings" at bounding box center [563, 185] width 15 height 15
click at [646, 286] on div "Edit Environment" at bounding box center [632, 290] width 70 height 12
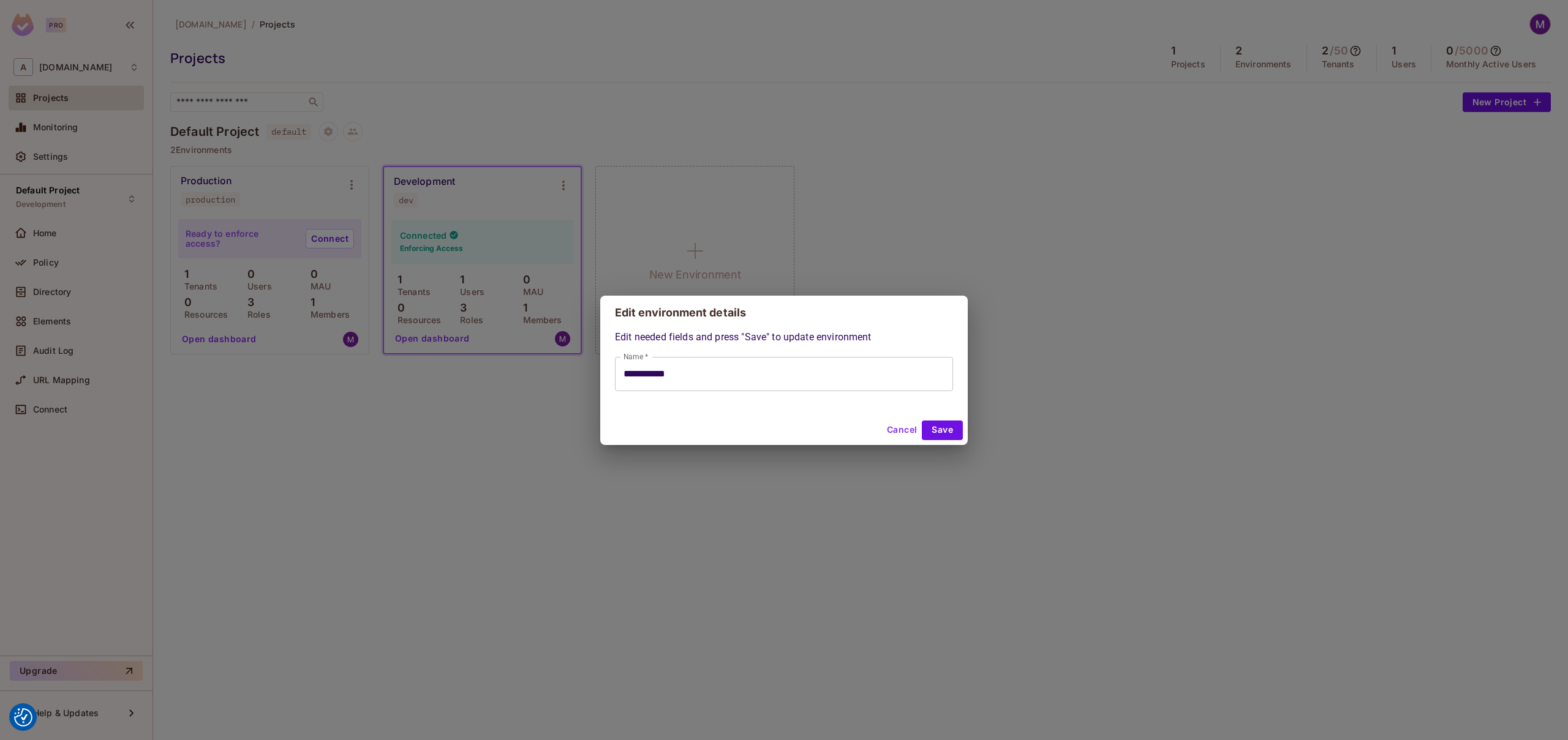
type input "**********"
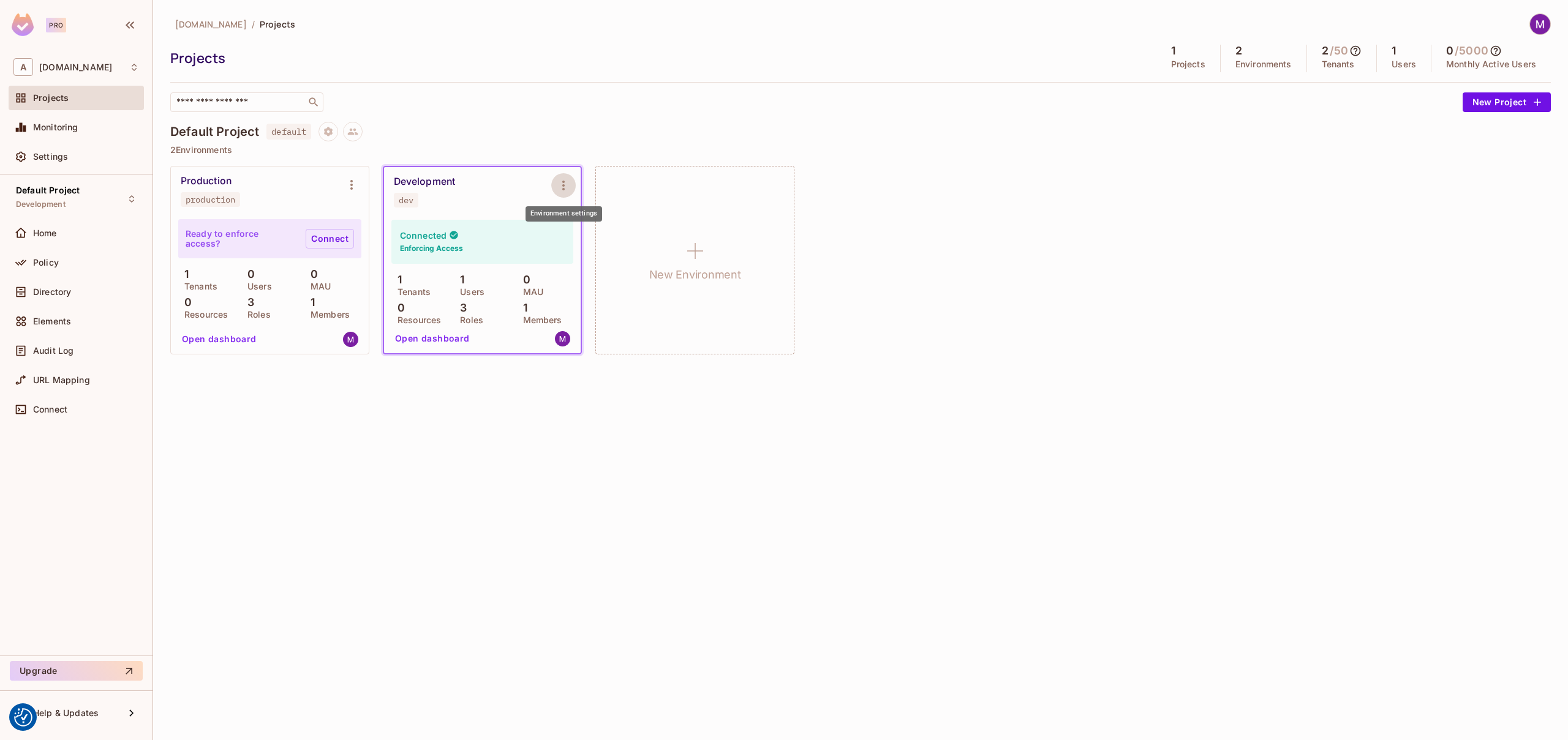
click at [325, 235] on link "Connect" at bounding box center [330, 239] width 48 height 20
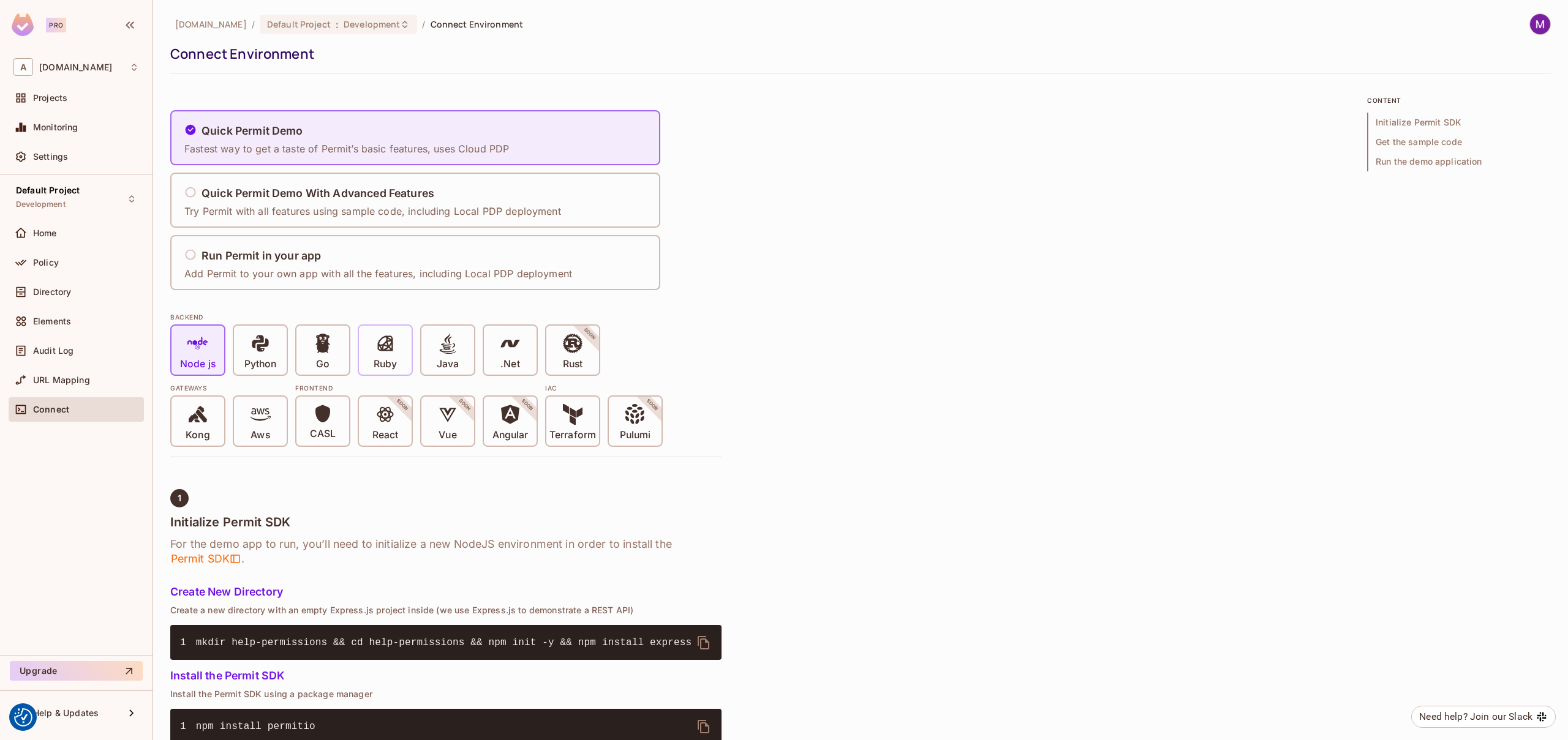
click at [399, 344] on div "Ruby" at bounding box center [385, 350] width 53 height 49
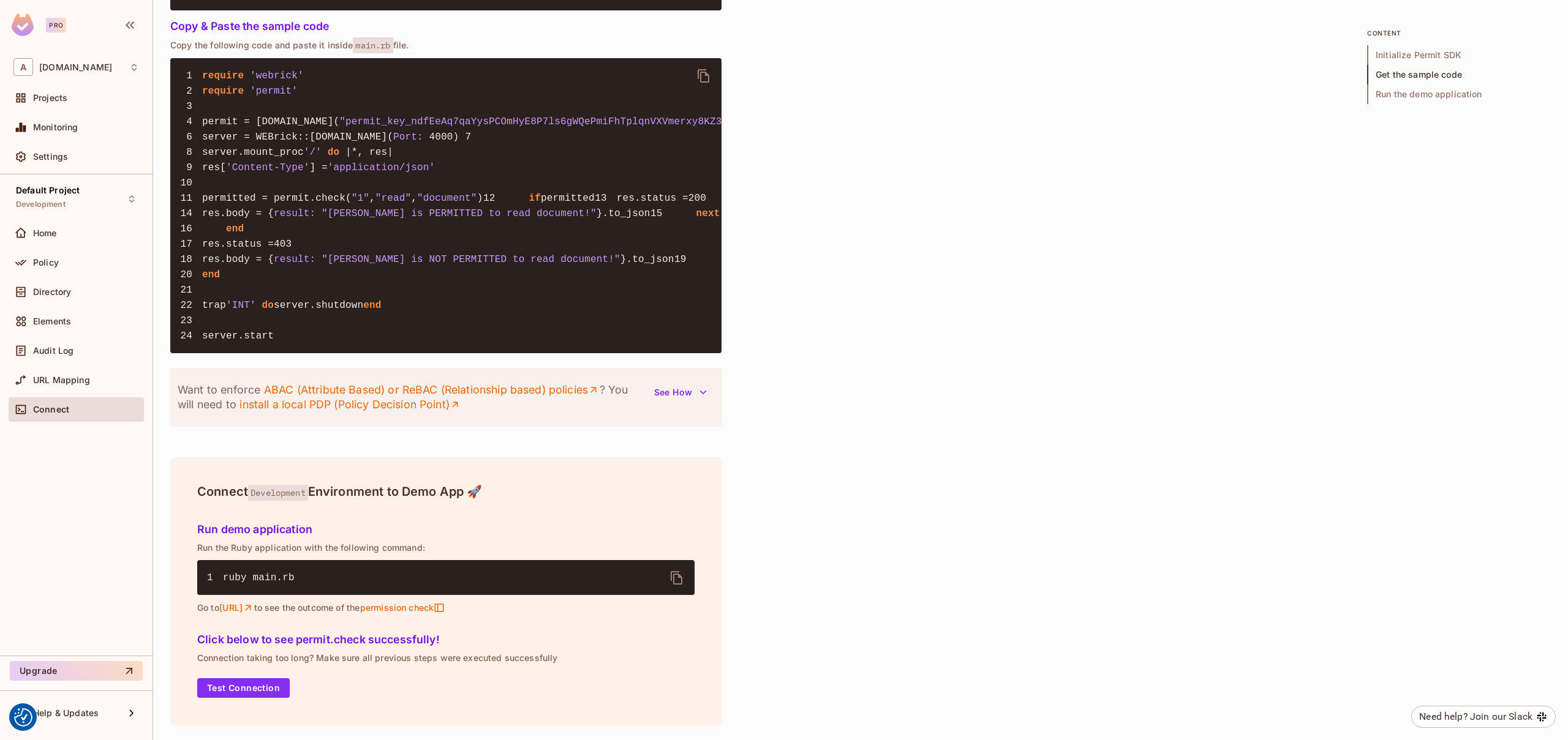
scroll to position [998, 0]
click at [85, 99] on div "Projects" at bounding box center [86, 98] width 106 height 10
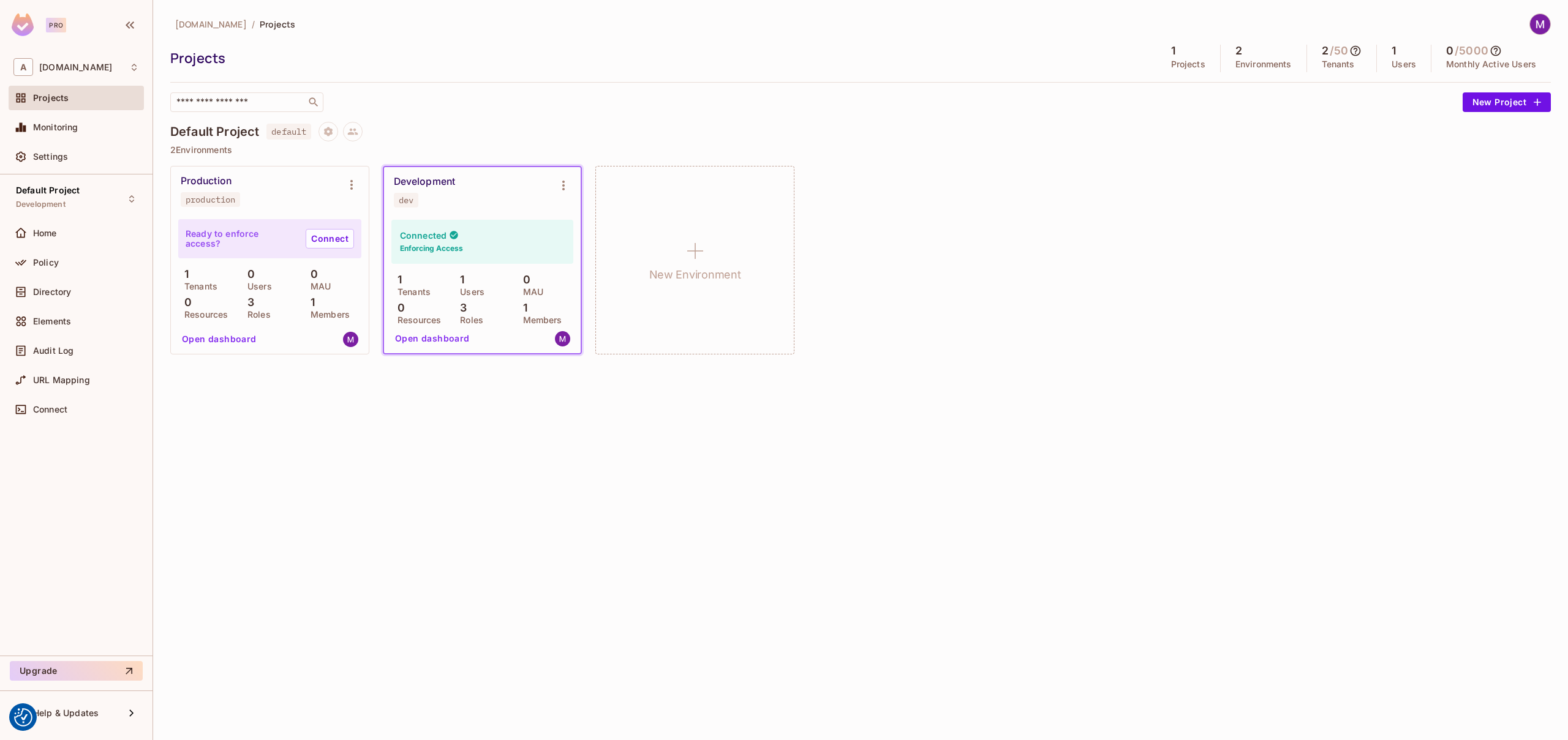
click at [440, 334] on button "Open dashboard" at bounding box center [432, 339] width 85 height 20
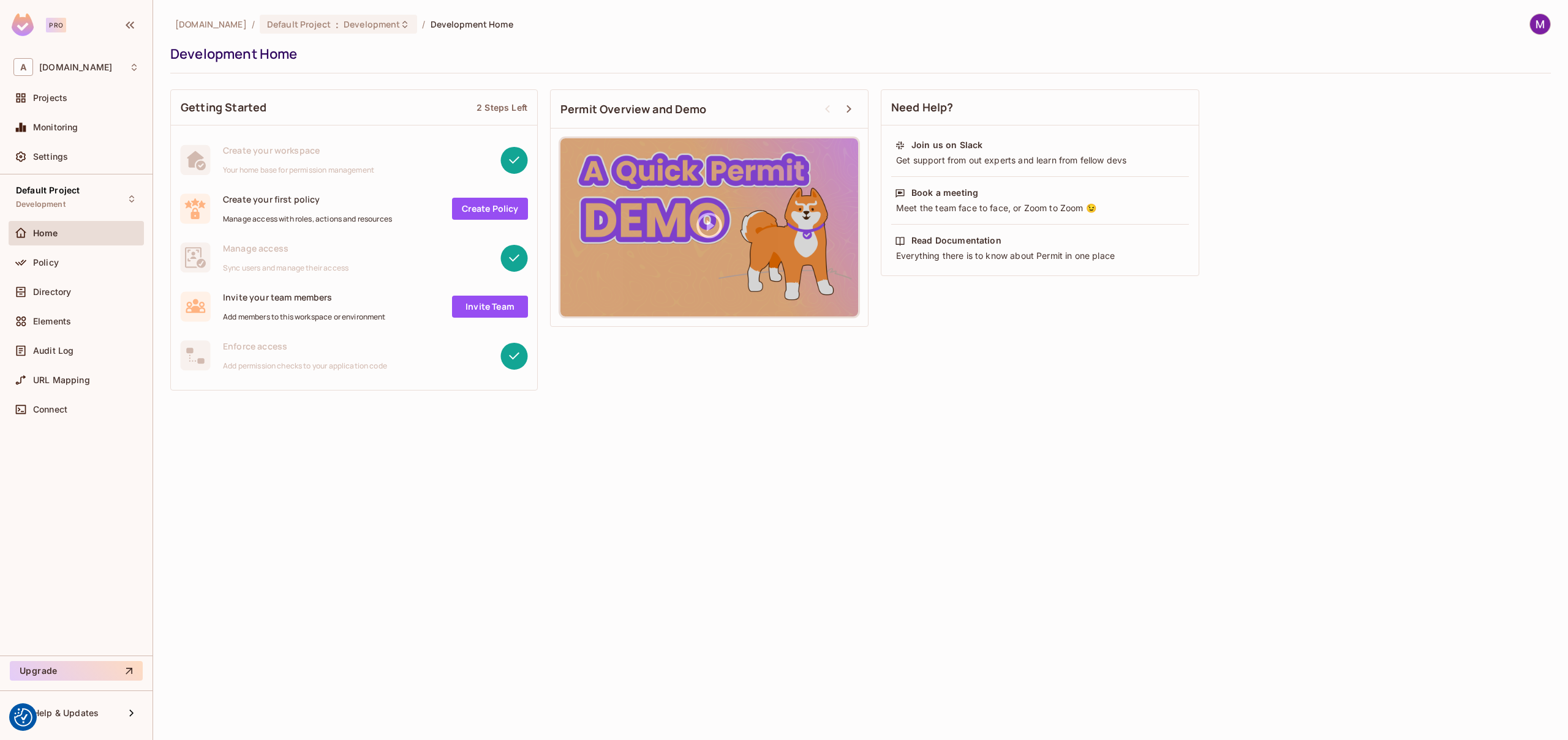
click at [95, 274] on div "Policy" at bounding box center [76, 265] width 135 height 29
click at [95, 266] on div "Policy" at bounding box center [86, 263] width 106 height 10
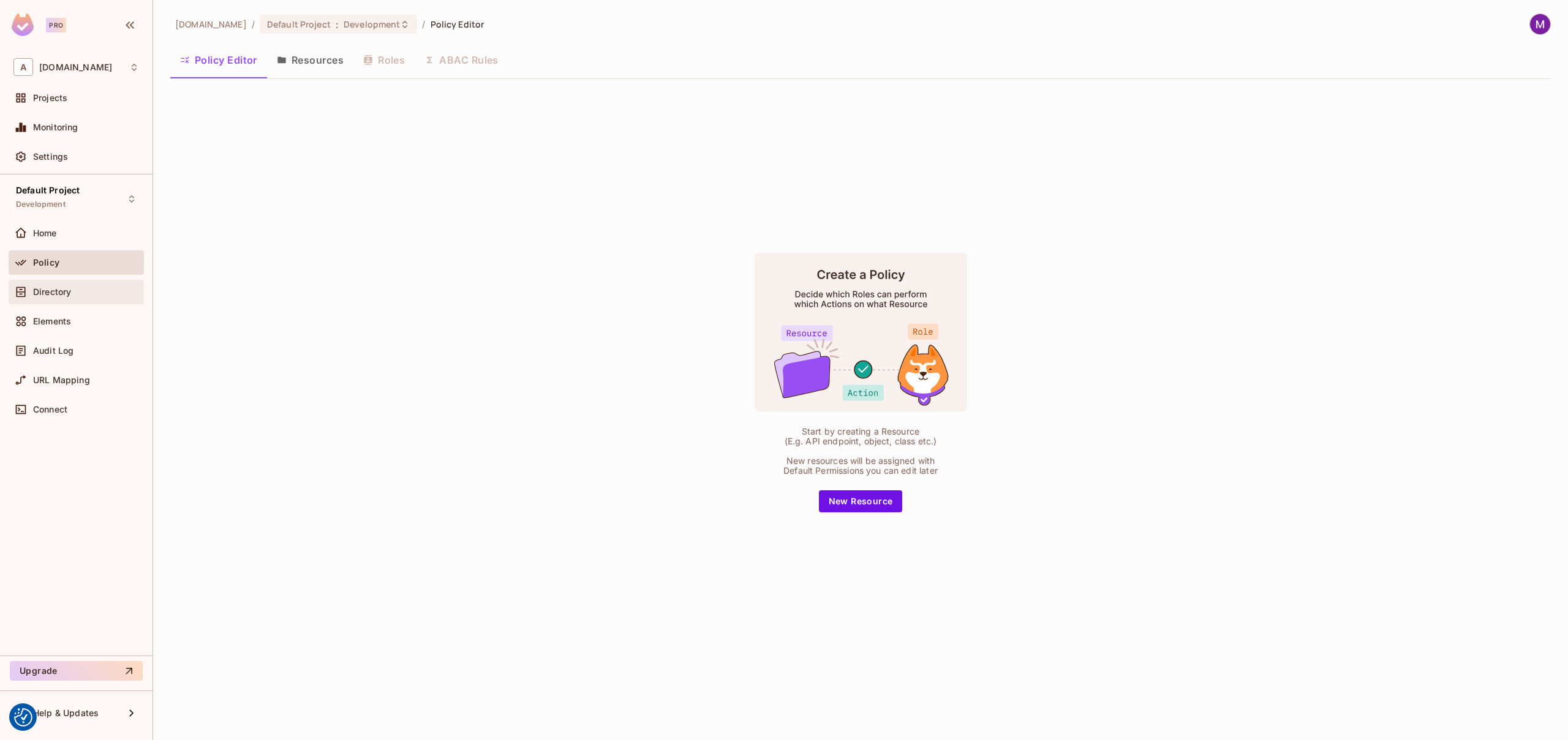
click at [69, 288] on span "Directory" at bounding box center [52, 292] width 38 height 10
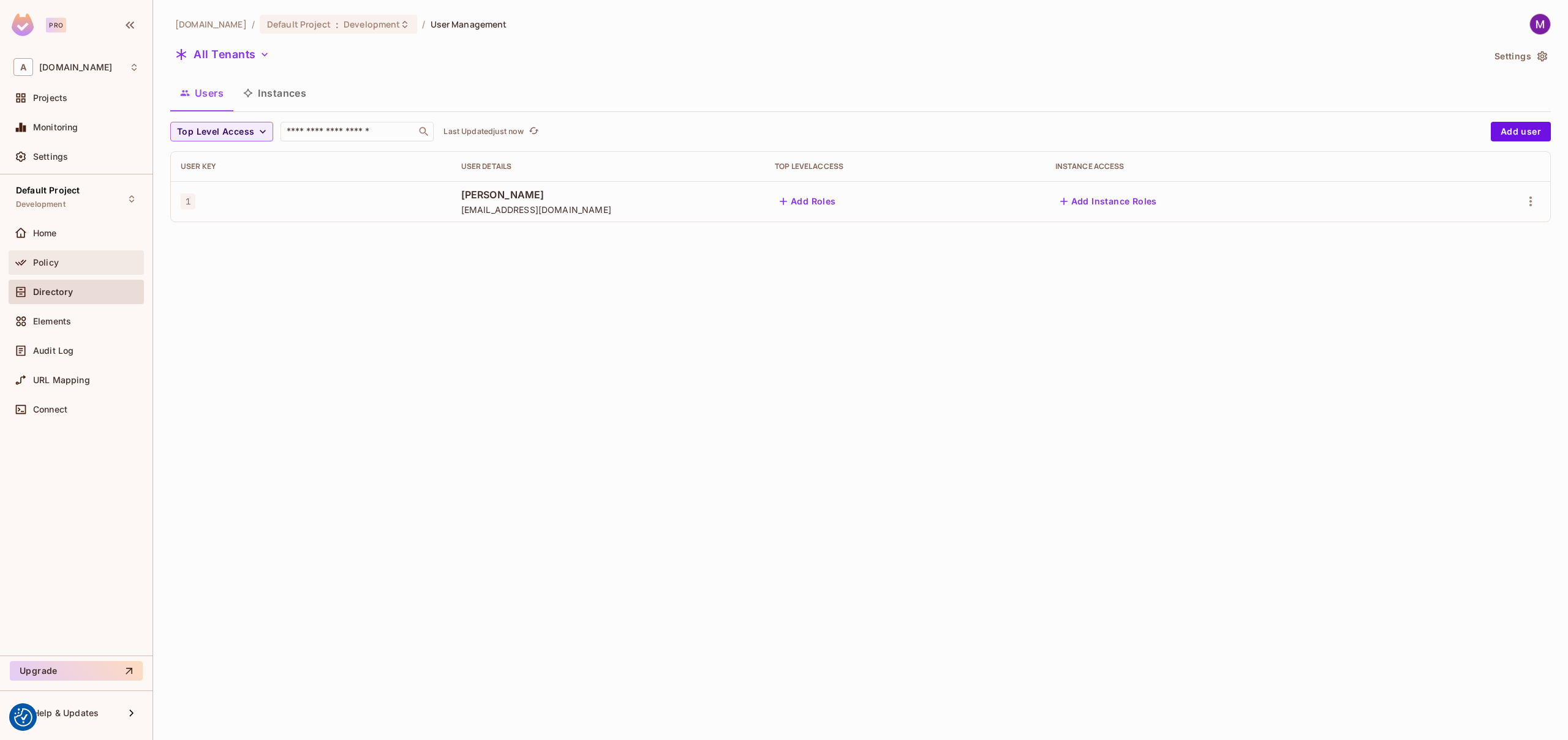
click at [72, 265] on div "Policy" at bounding box center [86, 263] width 106 height 10
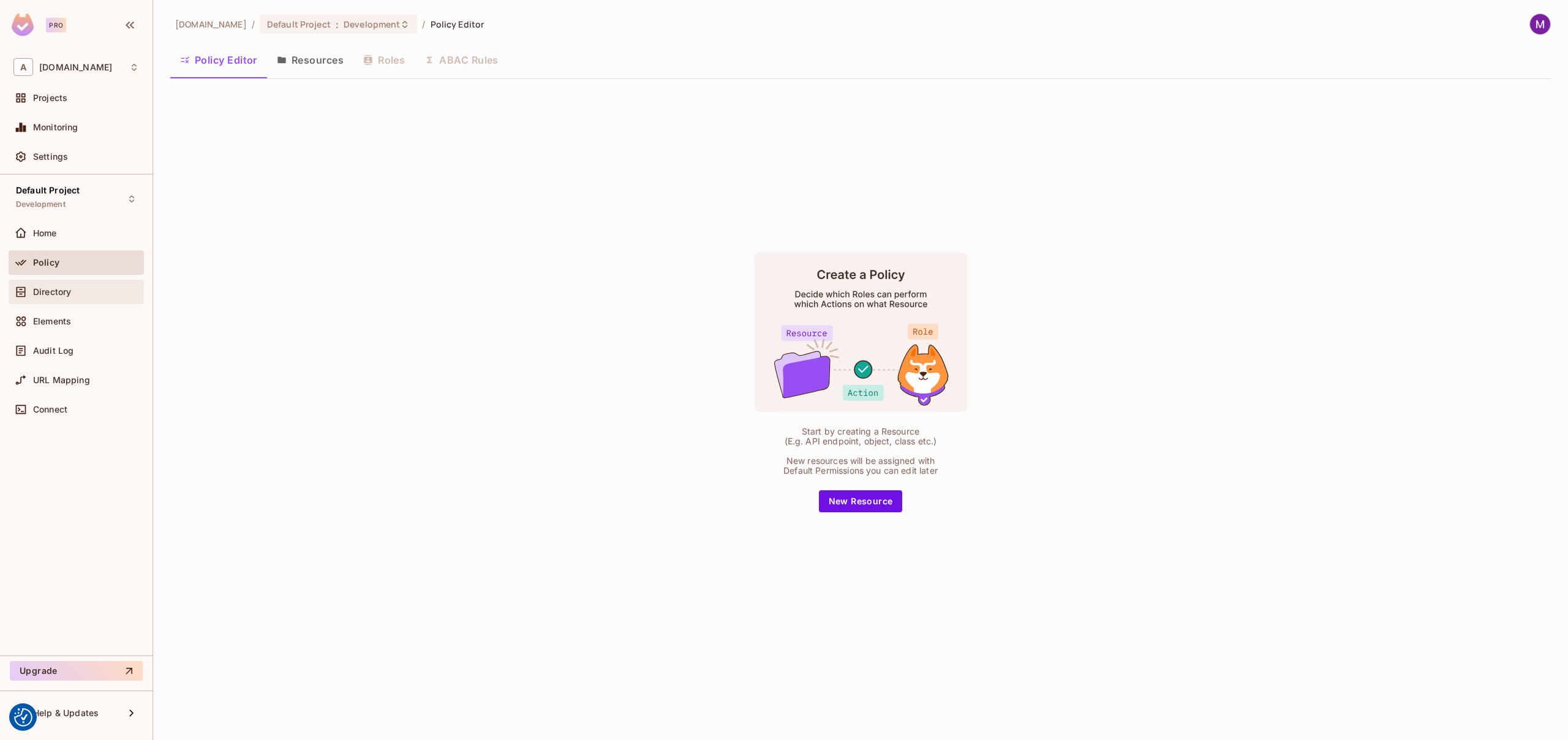
click at [70, 300] on div "Directory" at bounding box center [76, 292] width 135 height 24
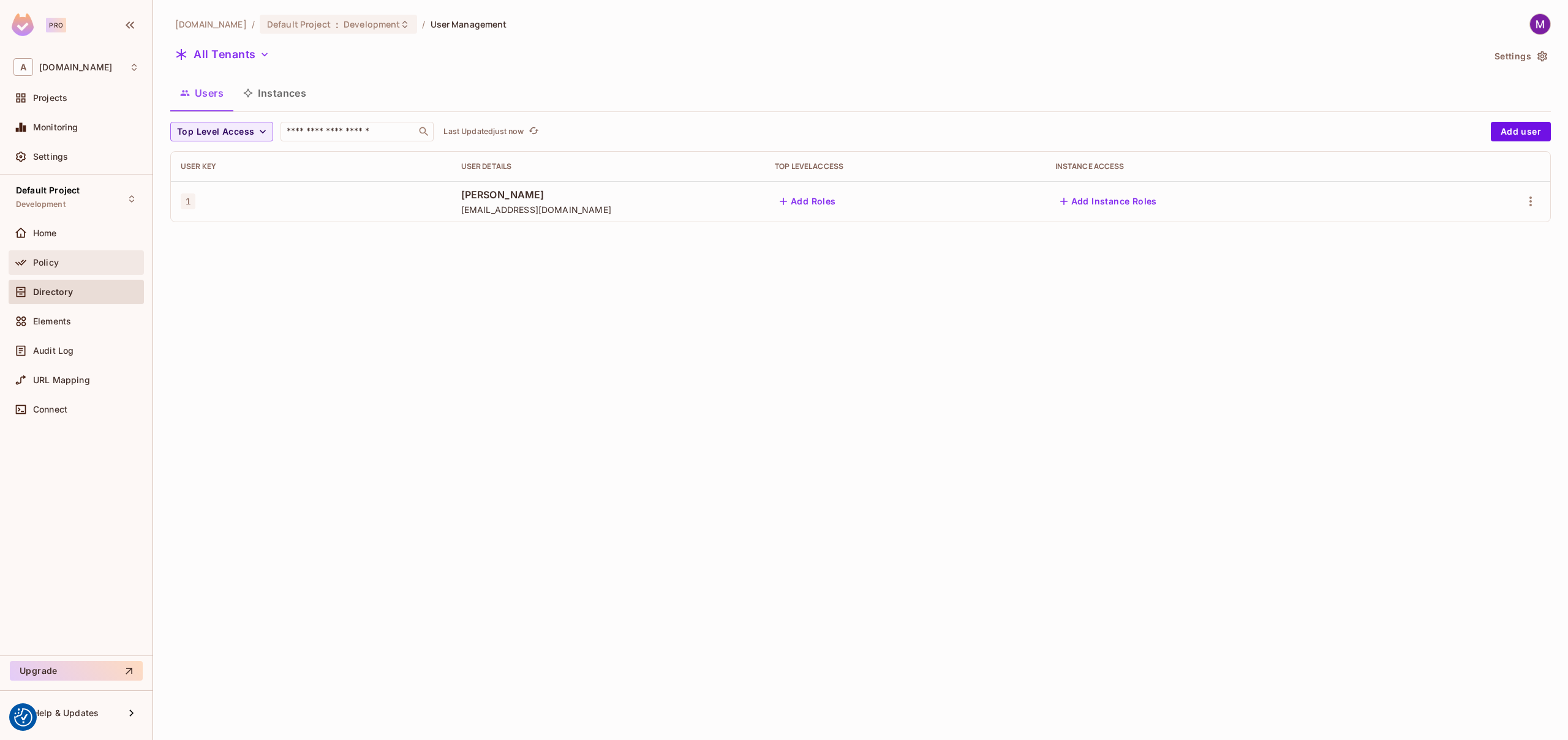
click at [76, 273] on div "Policy" at bounding box center [76, 263] width 135 height 24
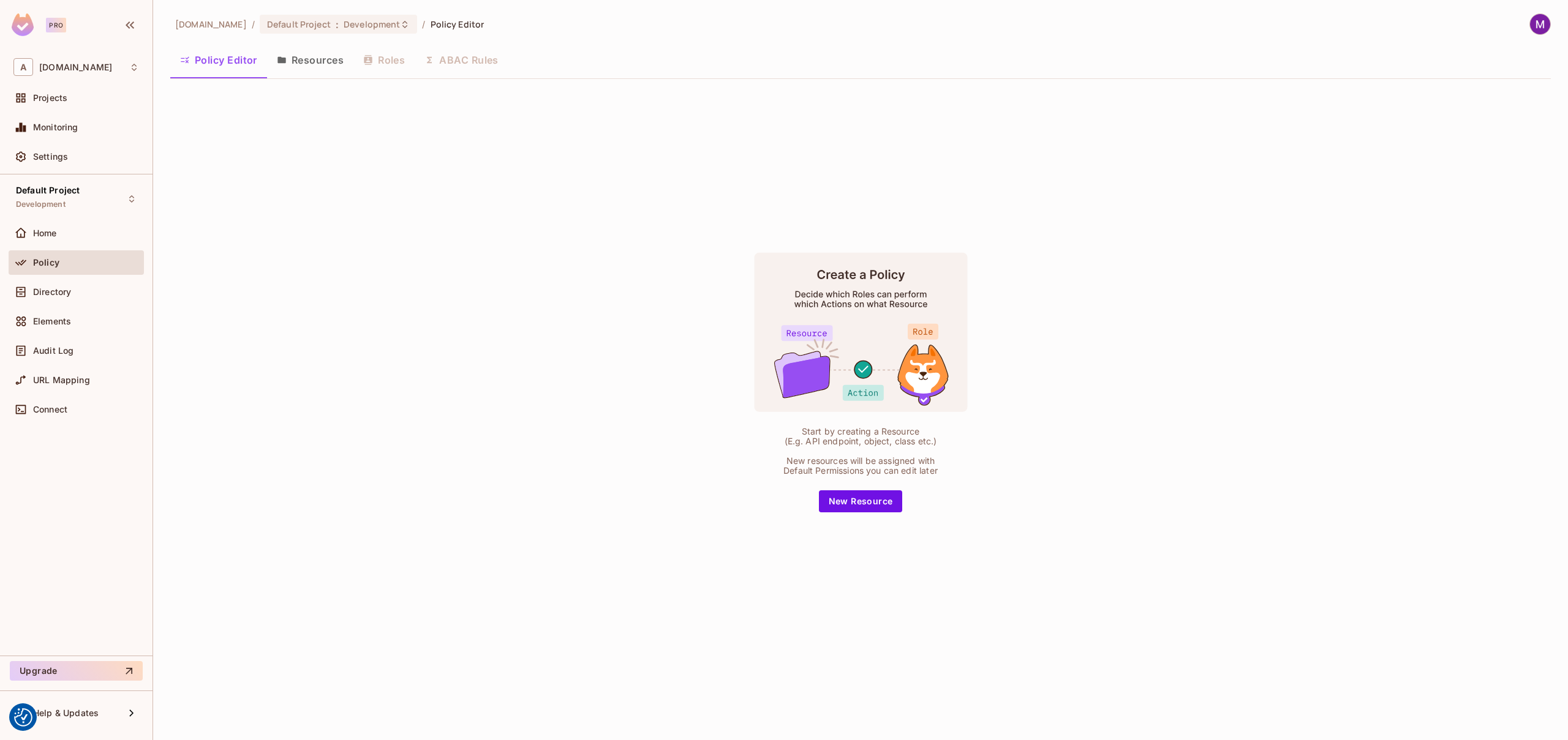
click at [659, 277] on div "Start by creating a Resource (E.g. API endpoint, object, class etc.) New resour…" at bounding box center [860, 382] width 1380 height 587
click at [463, 64] on div "Policy Editor Resources Roles ABAC Rules" at bounding box center [860, 60] width 1380 height 31
click at [326, 61] on button "Resources" at bounding box center [310, 60] width 87 height 31
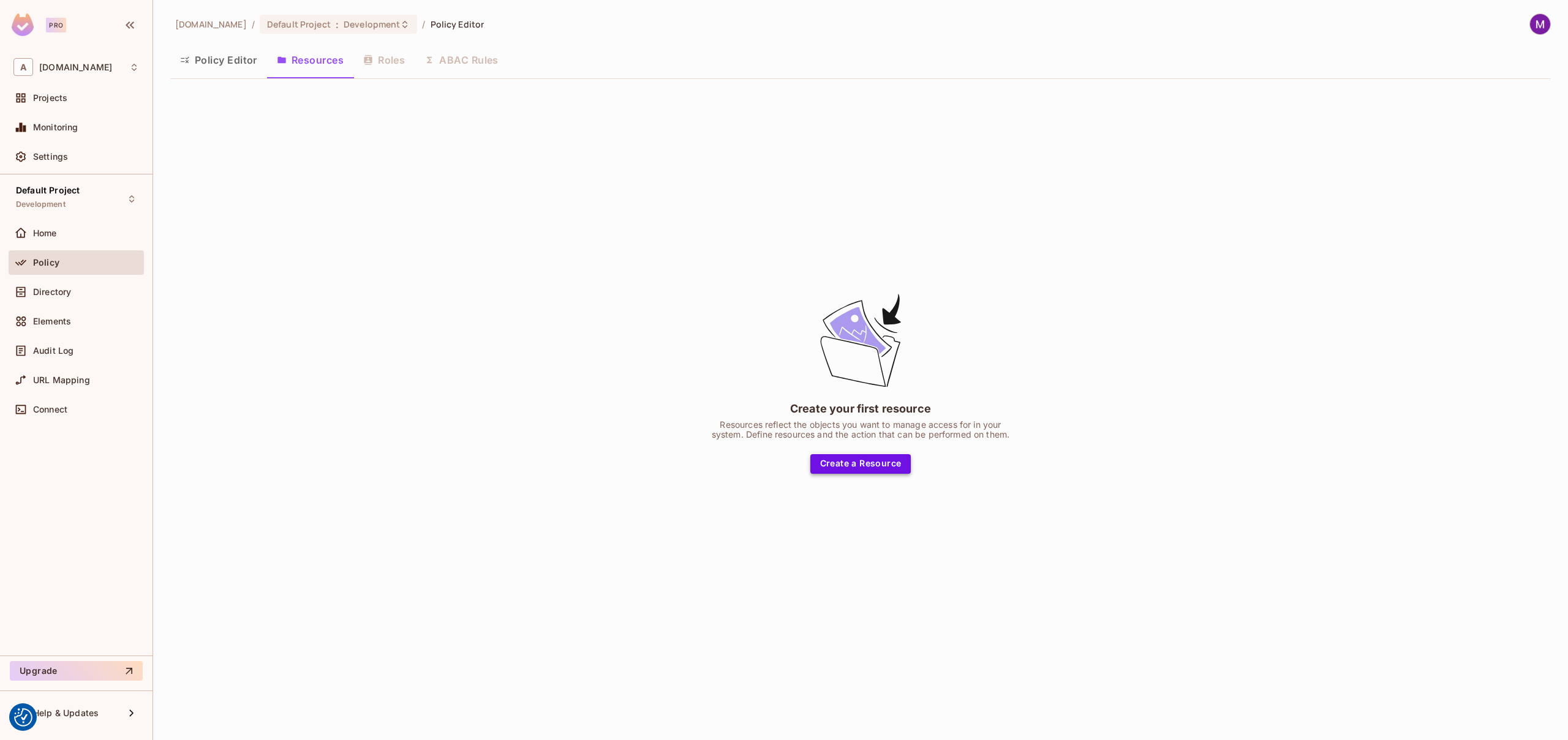
click at [860, 459] on button "Create a Resource" at bounding box center [860, 464] width 101 height 20
click at [328, 63] on button "Resources" at bounding box center [310, 60] width 87 height 31
click at [382, 64] on div "Policy Editor Resources Roles ABAC Rules" at bounding box center [860, 60] width 1380 height 31
click at [393, 62] on div "Policy Editor Resources Roles ABAC Rules" at bounding box center [860, 60] width 1380 height 31
click at [1540, 21] on img at bounding box center [1540, 24] width 20 height 20
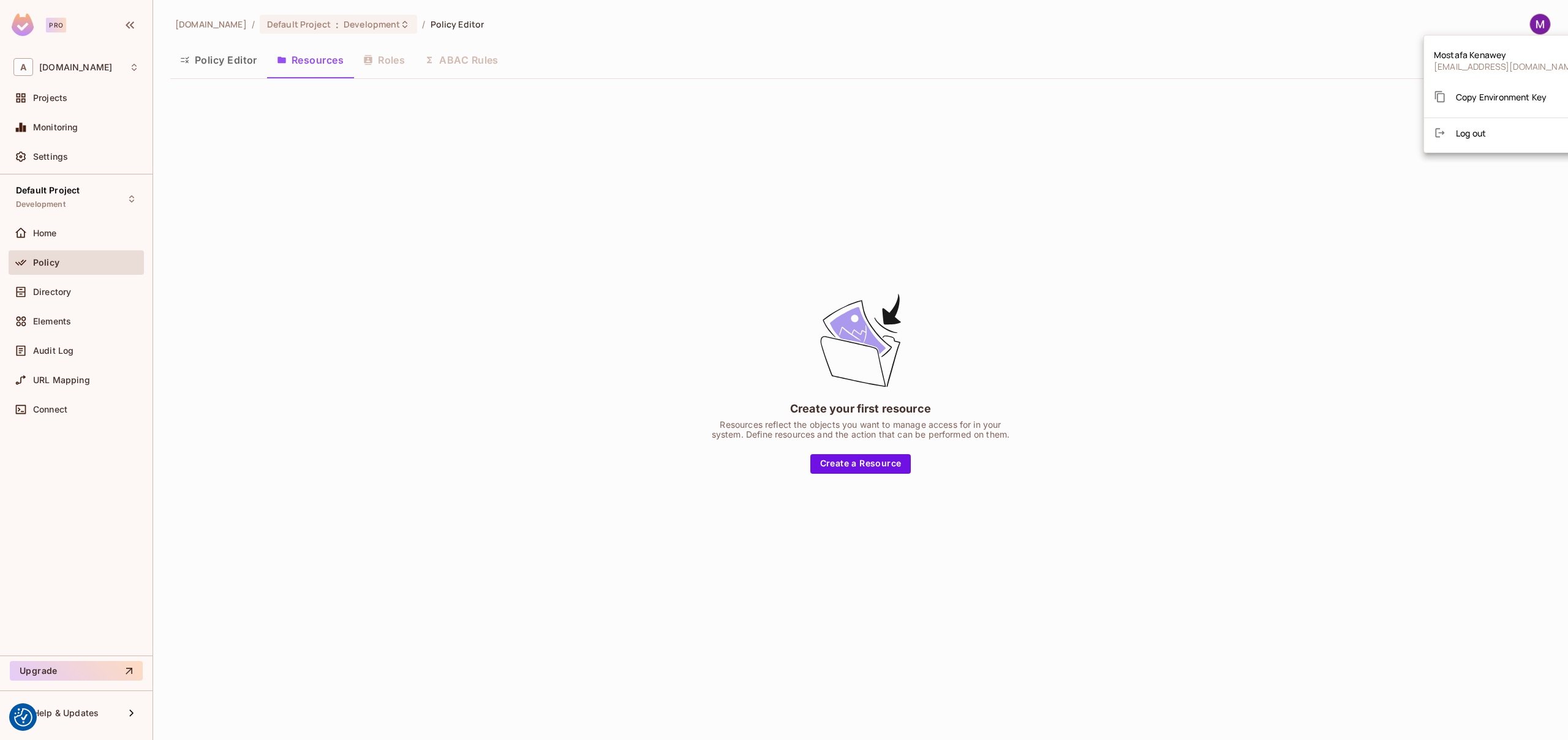
click at [1461, 135] on span "Log out" at bounding box center [1471, 133] width 30 height 11
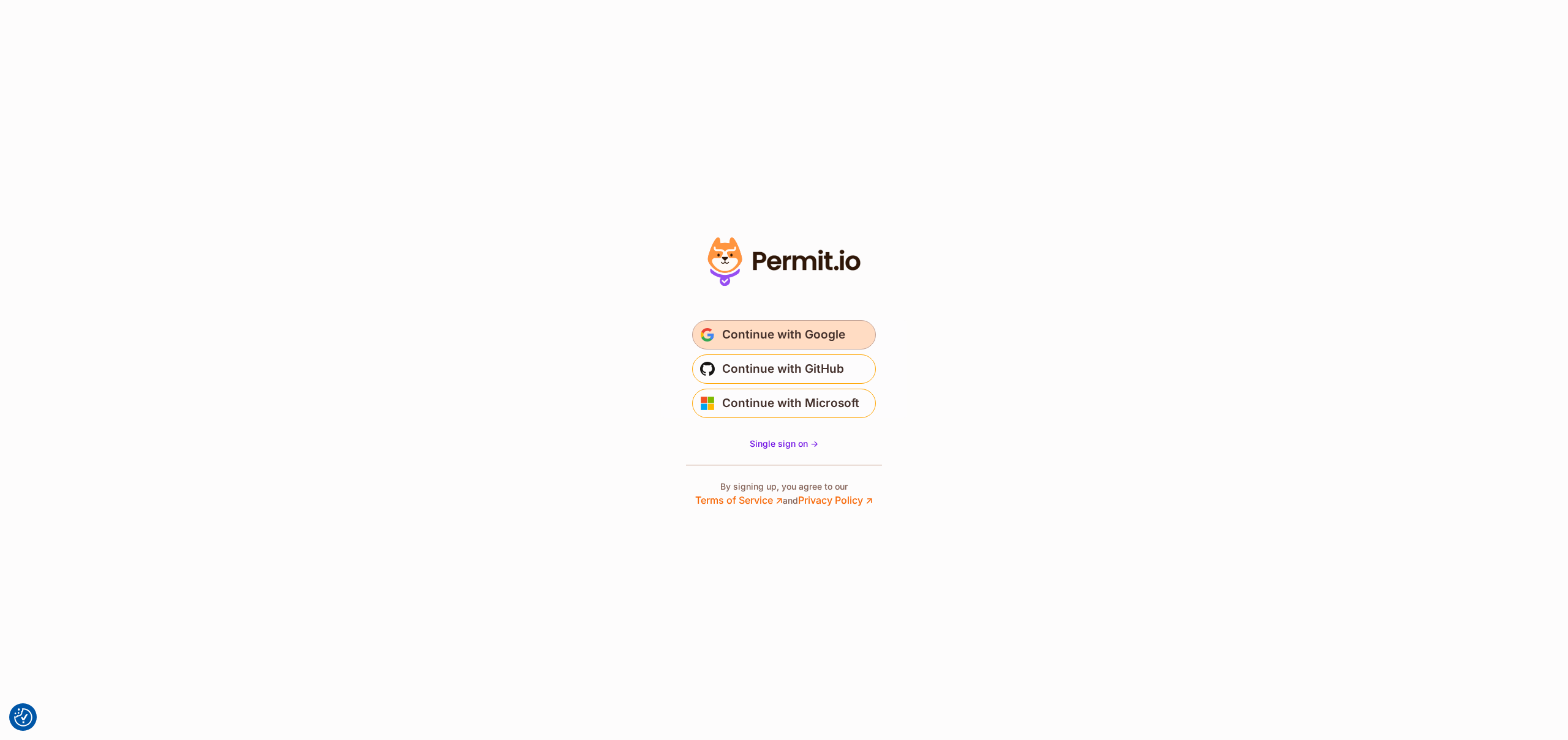
click at [787, 341] on span "Continue with Google" at bounding box center [783, 335] width 123 height 20
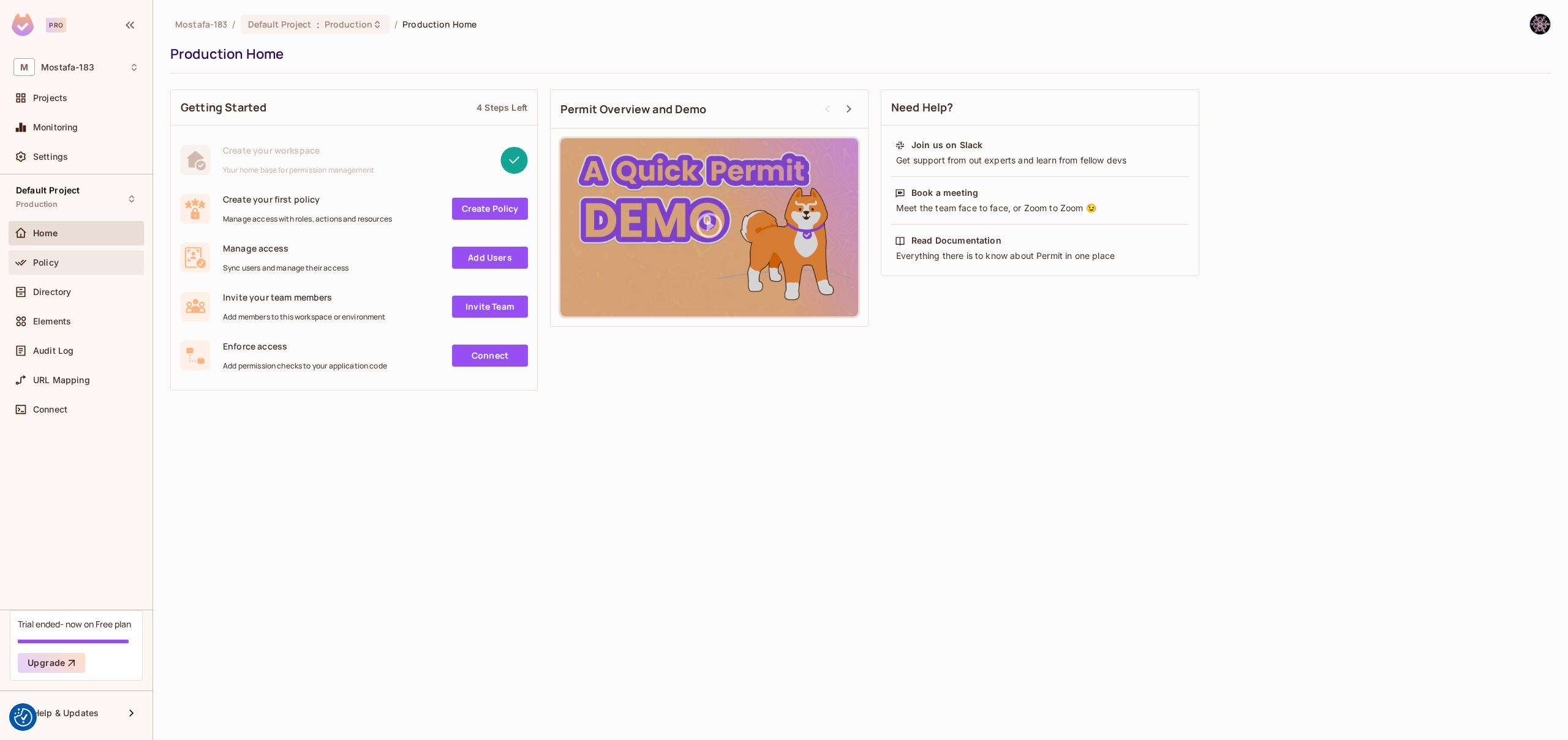
click at [82, 259] on div "Policy" at bounding box center [86, 263] width 106 height 10
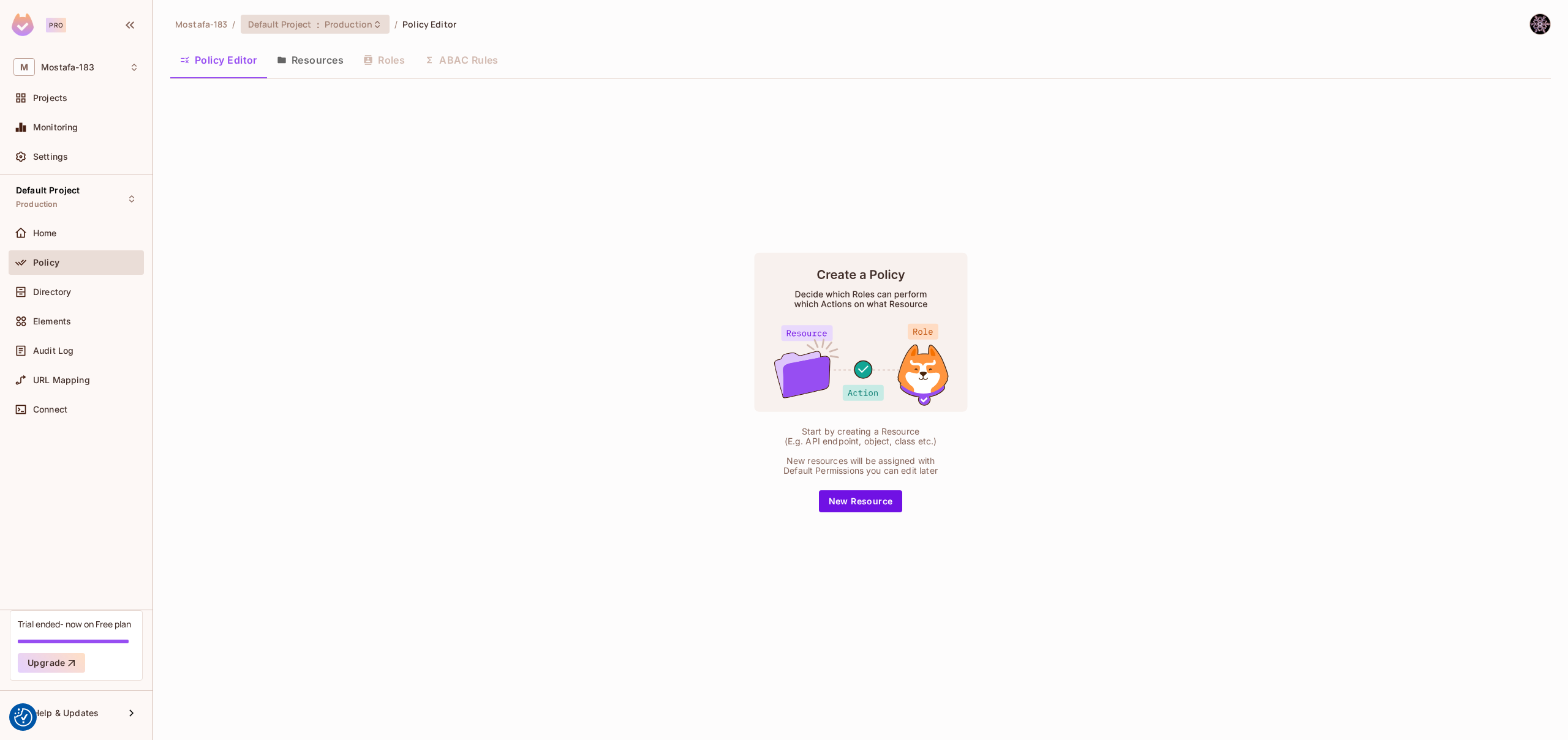
click at [348, 32] on div "Default Project : Production" at bounding box center [315, 24] width 148 height 19
click at [467, 143] on div "Development" at bounding box center [510, 139] width 159 height 15
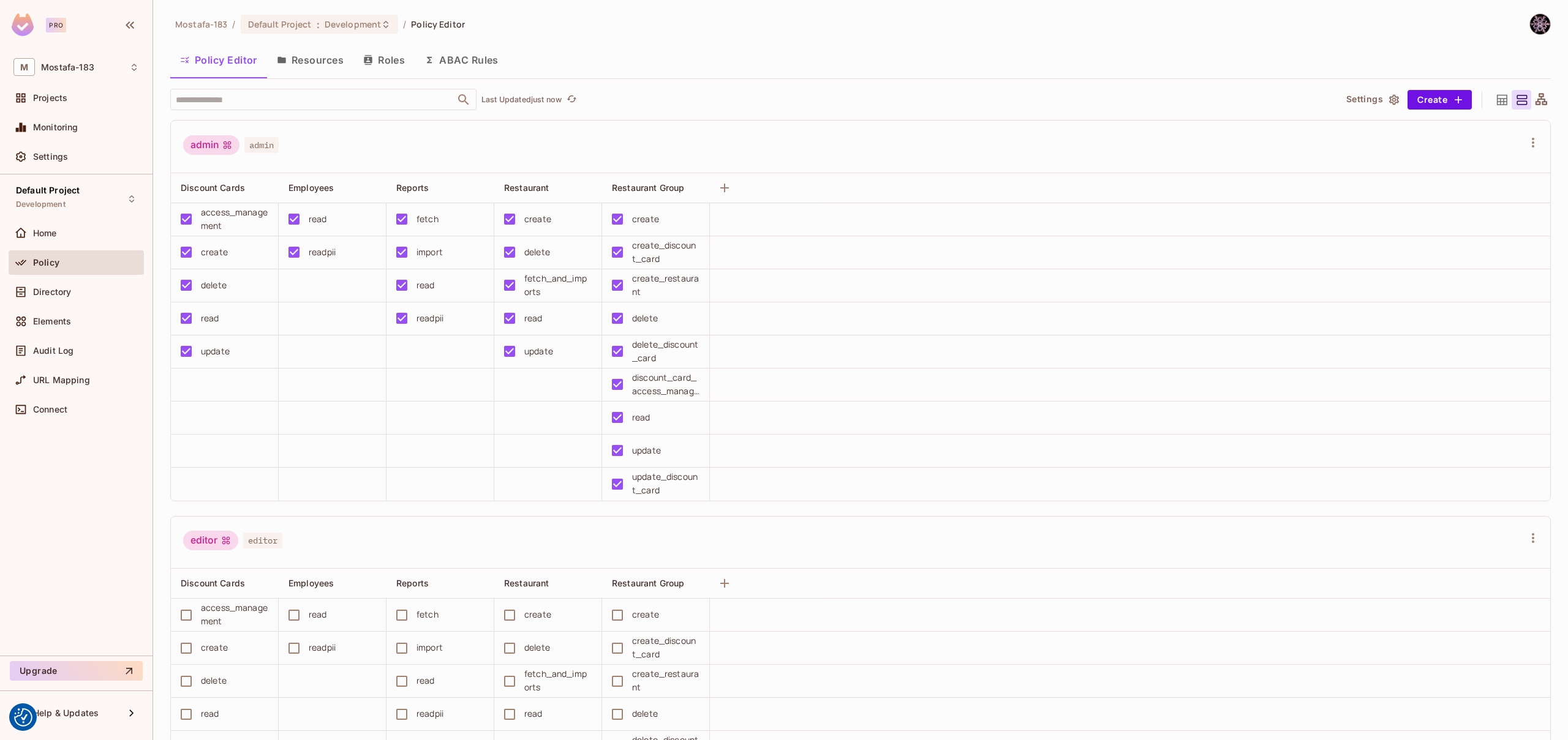
click at [293, 58] on button "Resources" at bounding box center [310, 60] width 87 height 31
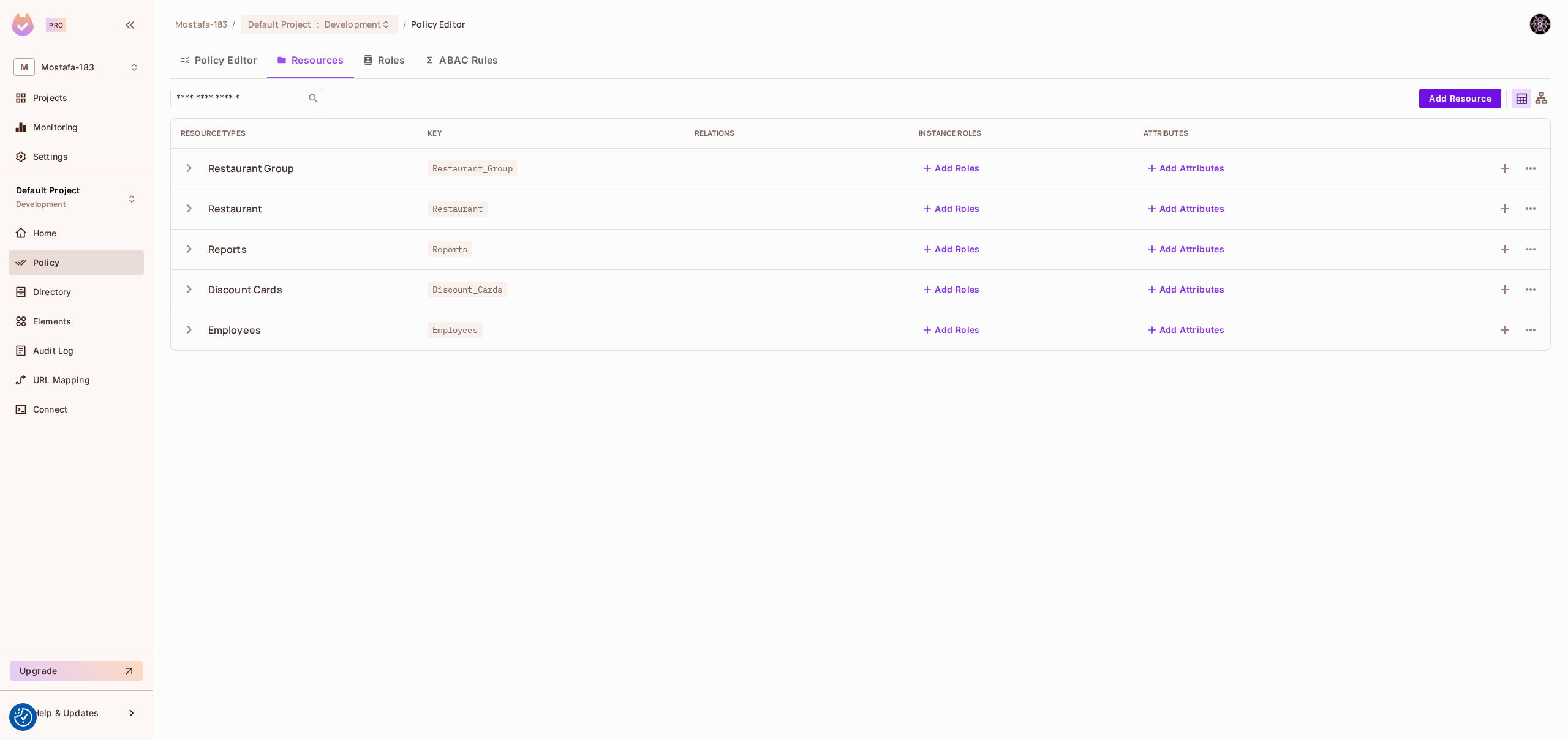
click at [189, 325] on icon "button" at bounding box center [188, 330] width 16 height 16
click at [215, 370] on div "read" at bounding box center [204, 371] width 47 height 11
click at [199, 55] on button "Policy Editor" at bounding box center [219, 60] width 97 height 31
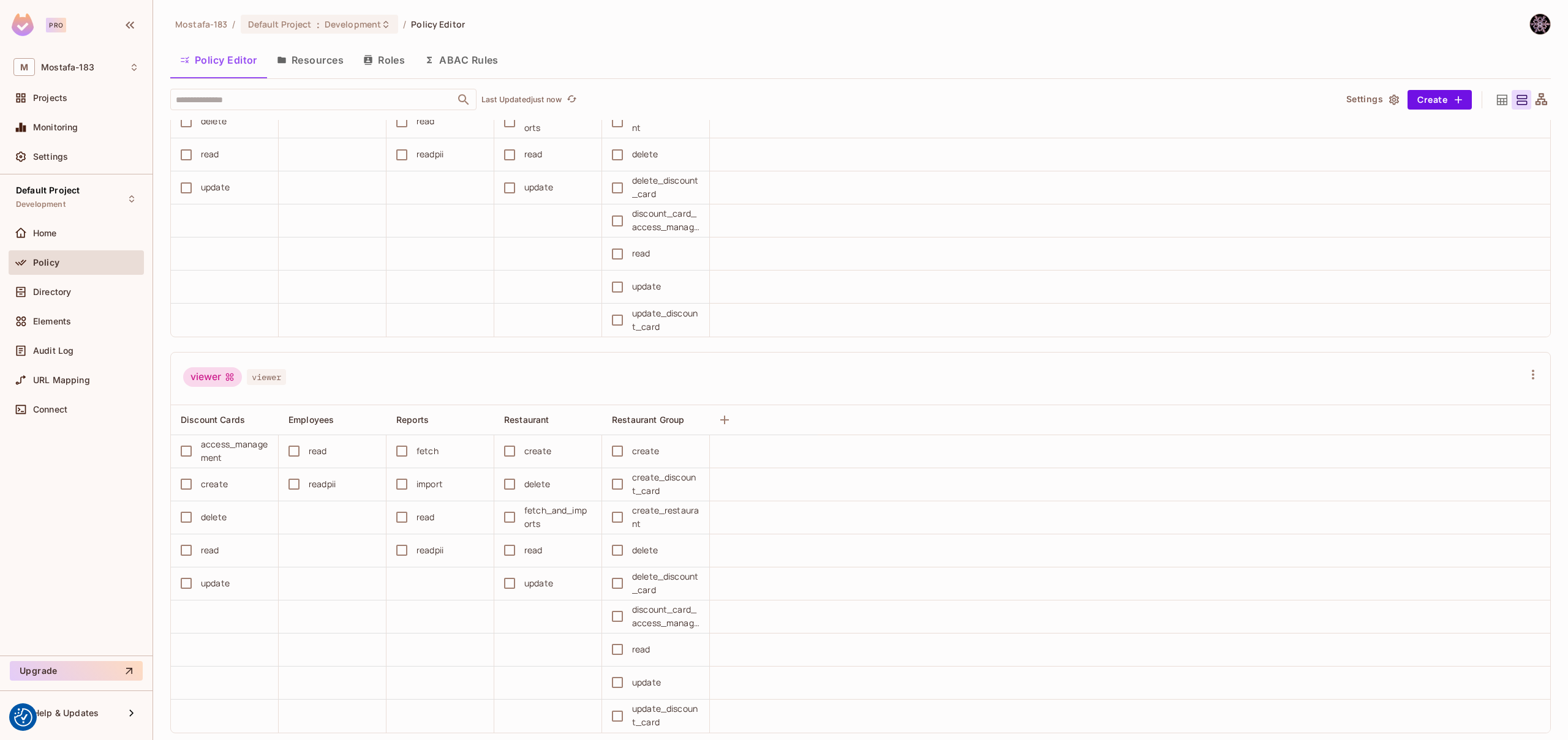
scroll to position [583, 0]
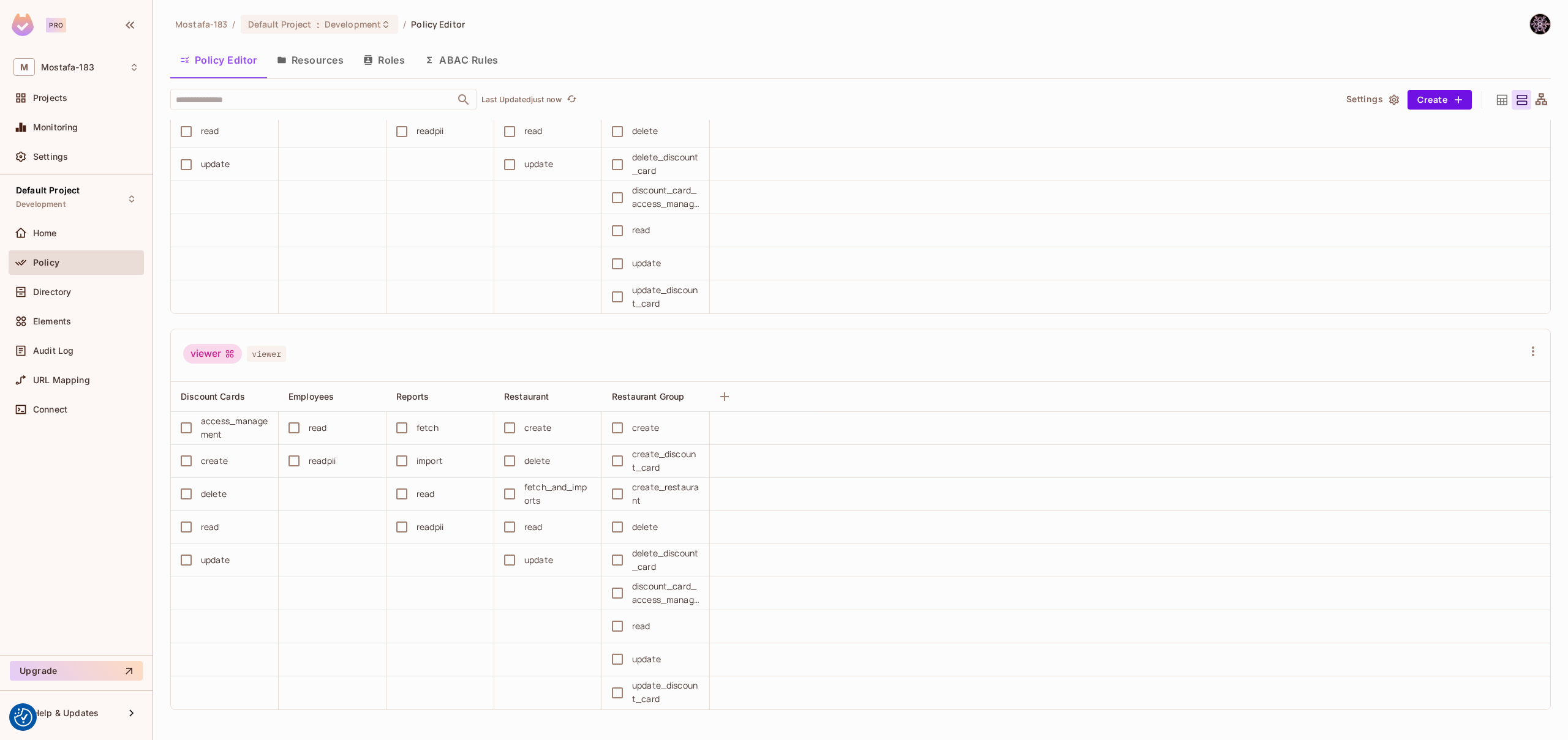
click at [1530, 28] on img at bounding box center [1540, 24] width 20 height 20
click at [1474, 133] on span "Log out" at bounding box center [1471, 133] width 30 height 11
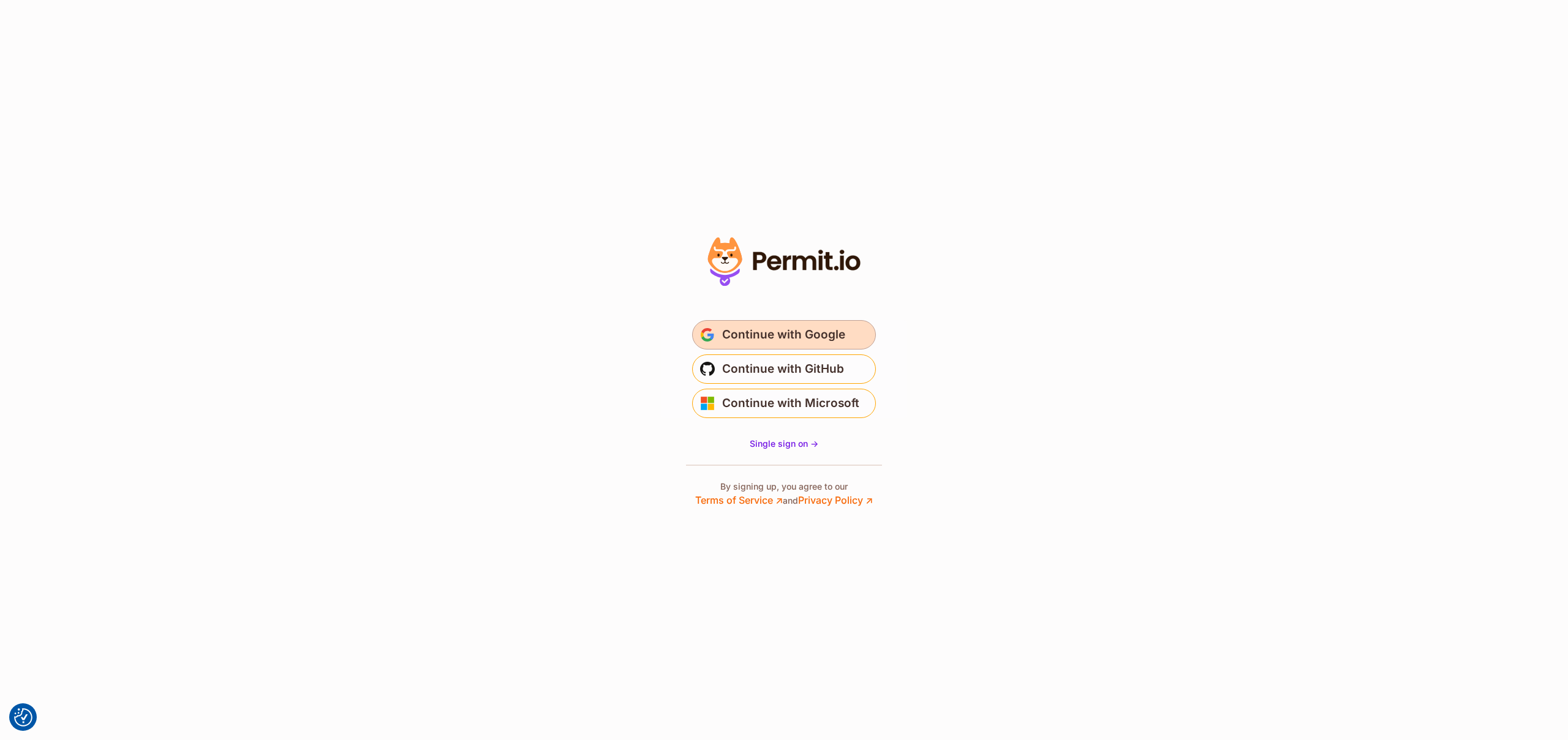
click at [779, 331] on span "Continue with Google" at bounding box center [783, 335] width 123 height 20
